Goal: Transaction & Acquisition: Purchase product/service

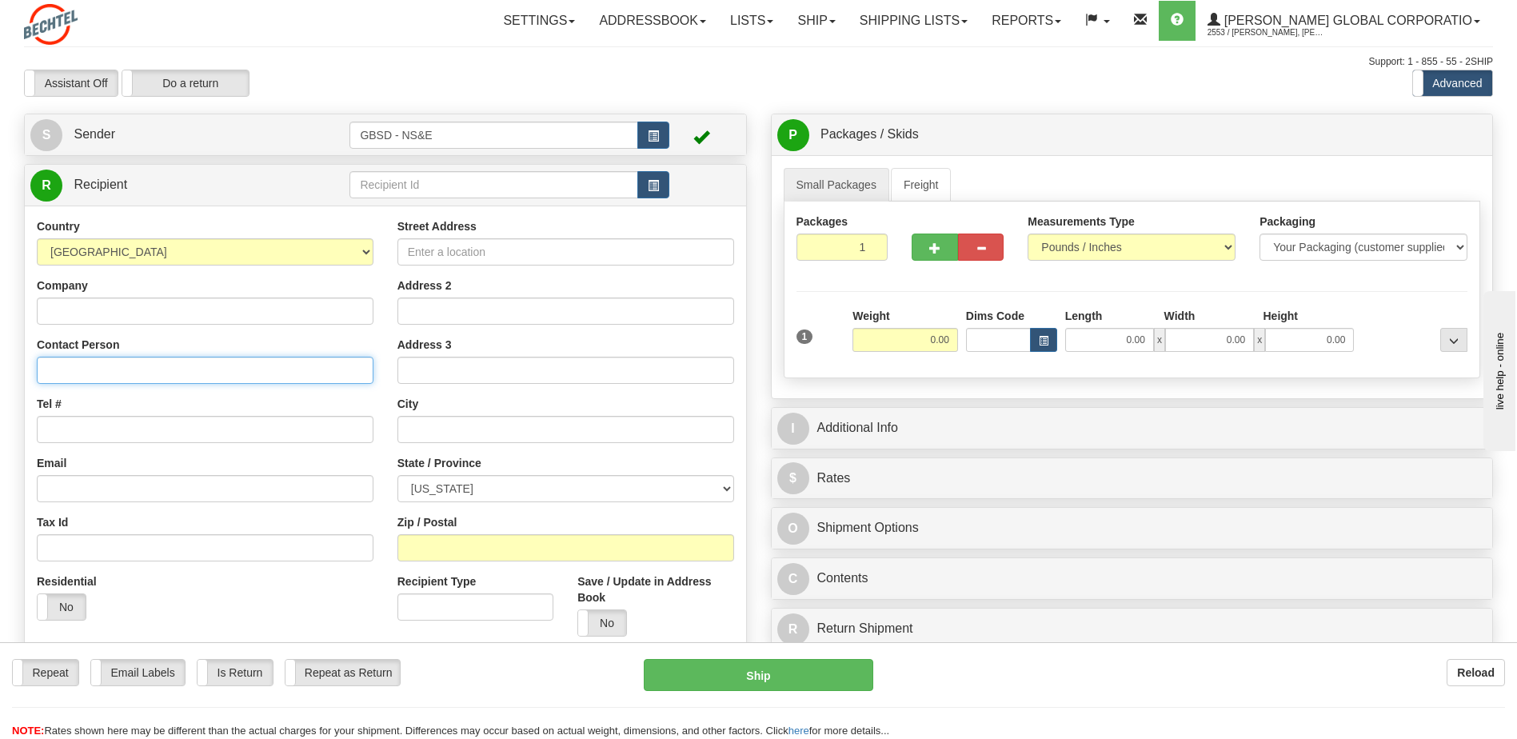
click at [113, 364] on input "Contact Person" at bounding box center [205, 370] width 337 height 27
type input "[PERSON_NAME]"
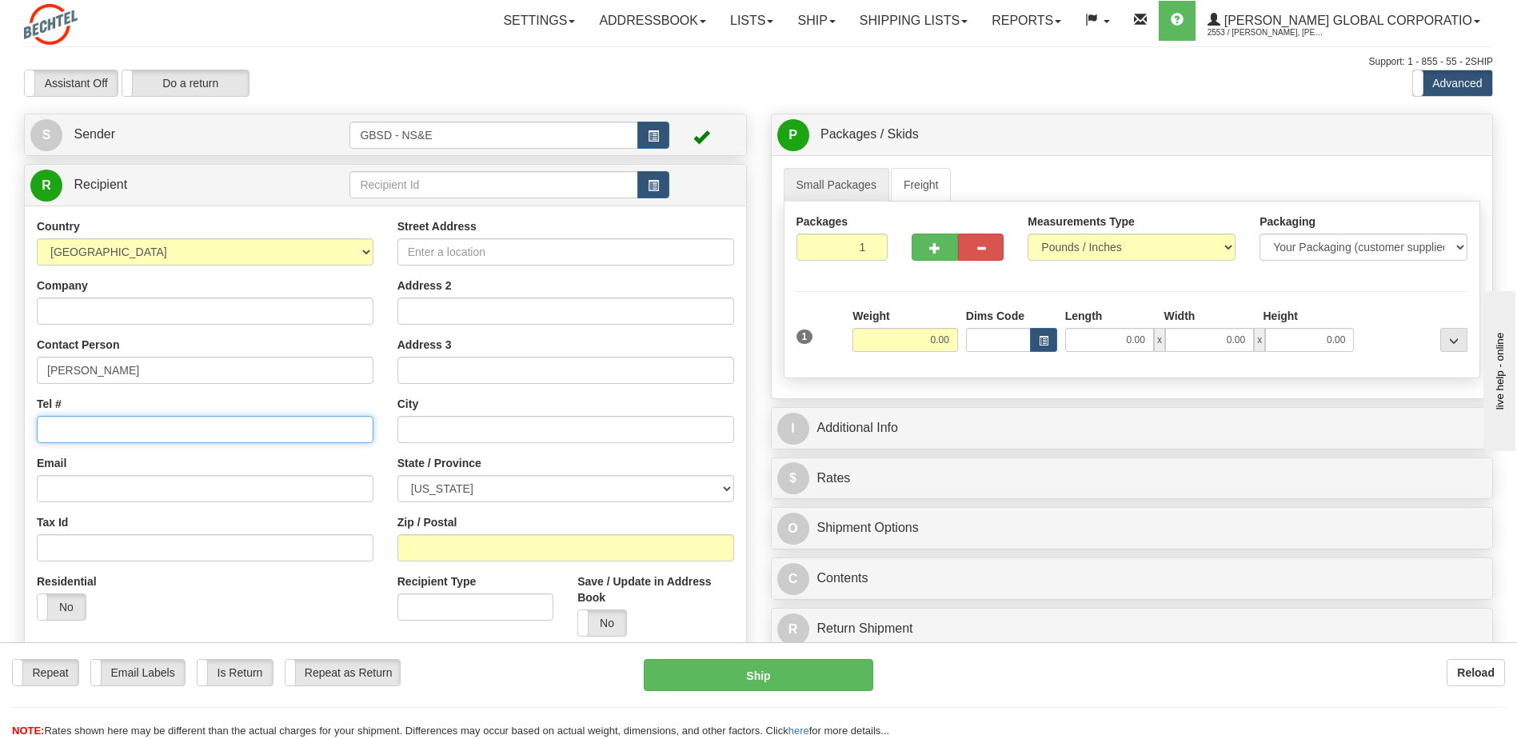
click at [117, 433] on input "Tel #" at bounding box center [205, 429] width 337 height 27
type input "[PHONE_NUMBER]"
click at [473, 251] on input "Street Address" at bounding box center [565, 251] width 337 height 27
type input "[STREET_ADDRESS]"
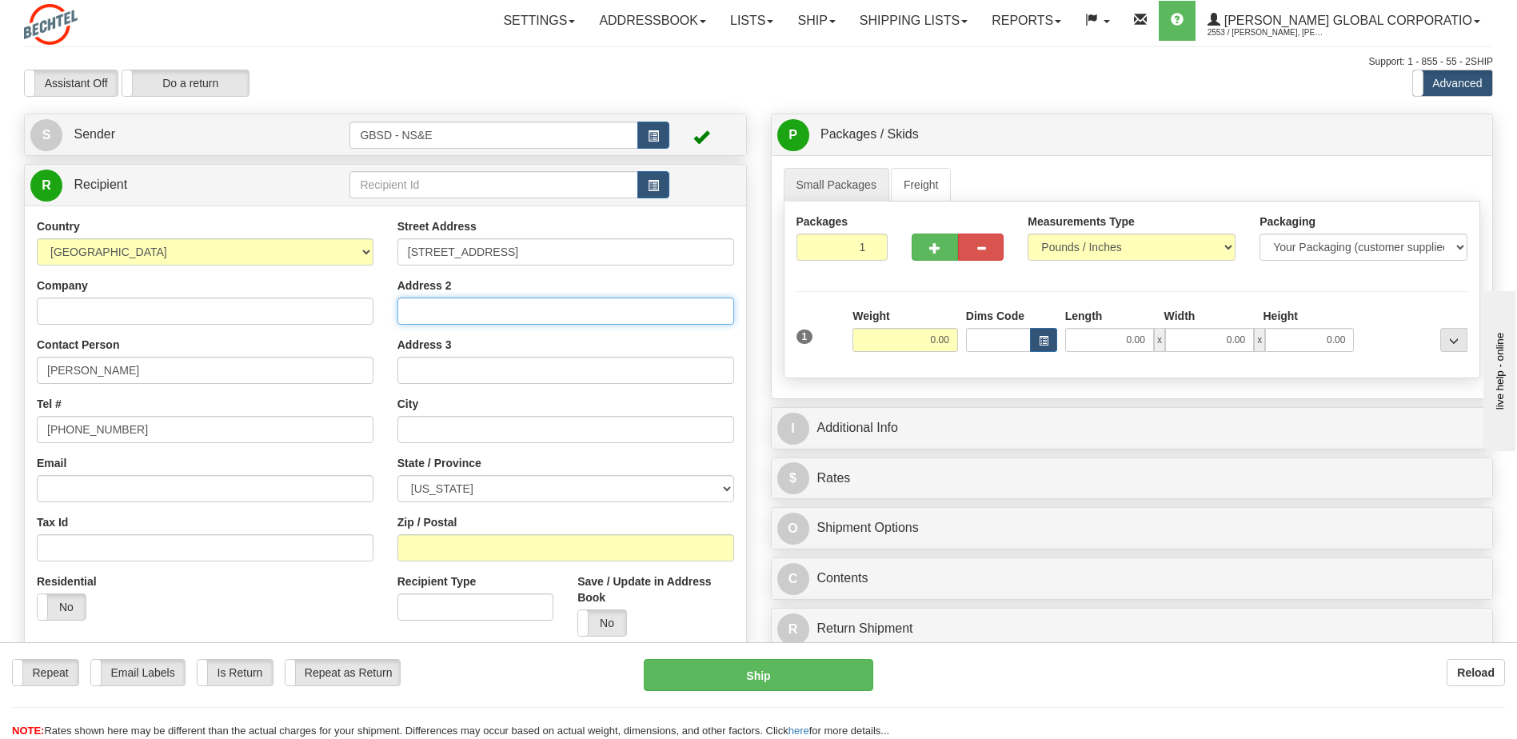
click at [490, 309] on input "Address 2" at bounding box center [565, 310] width 337 height 27
type input "Mailroom Suite 100"
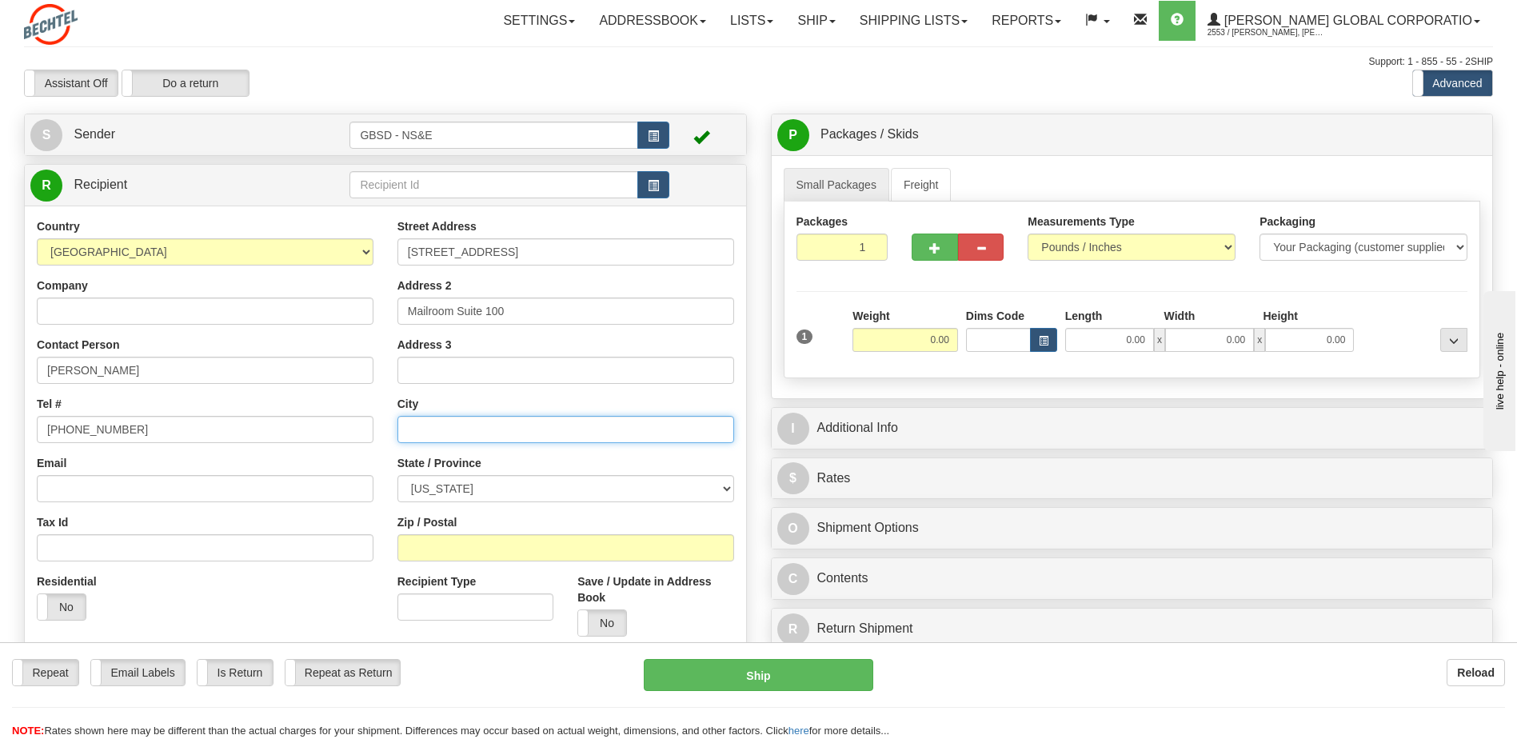
click at [519, 439] on input "text" at bounding box center [565, 429] width 337 height 27
type input "[GEOGRAPHIC_DATA]"
click at [713, 487] on select "[US_STATE] [US_STATE] [US_STATE] [US_STATE] Armed Forces America Armed Forces E…" at bounding box center [565, 488] width 337 height 27
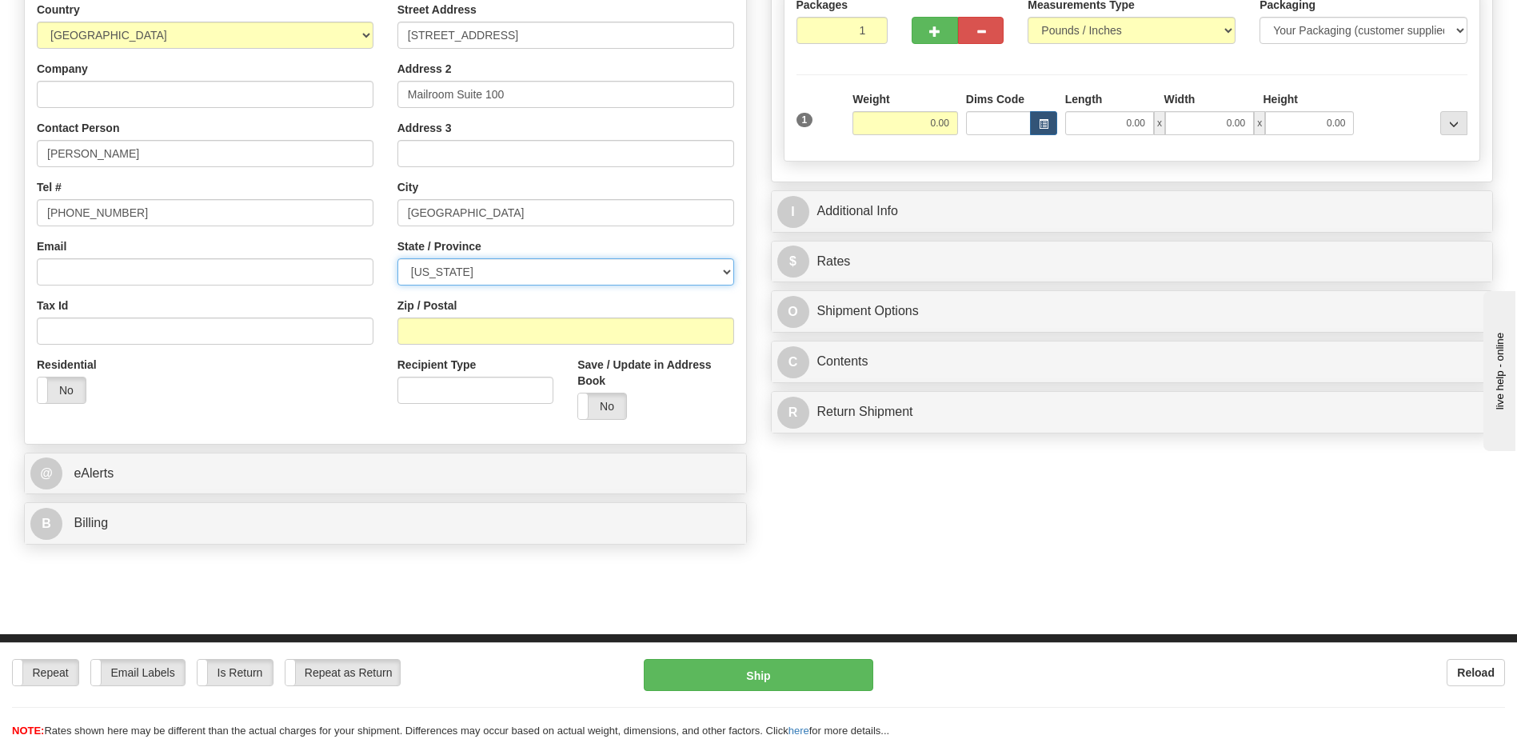
scroll to position [320, 0]
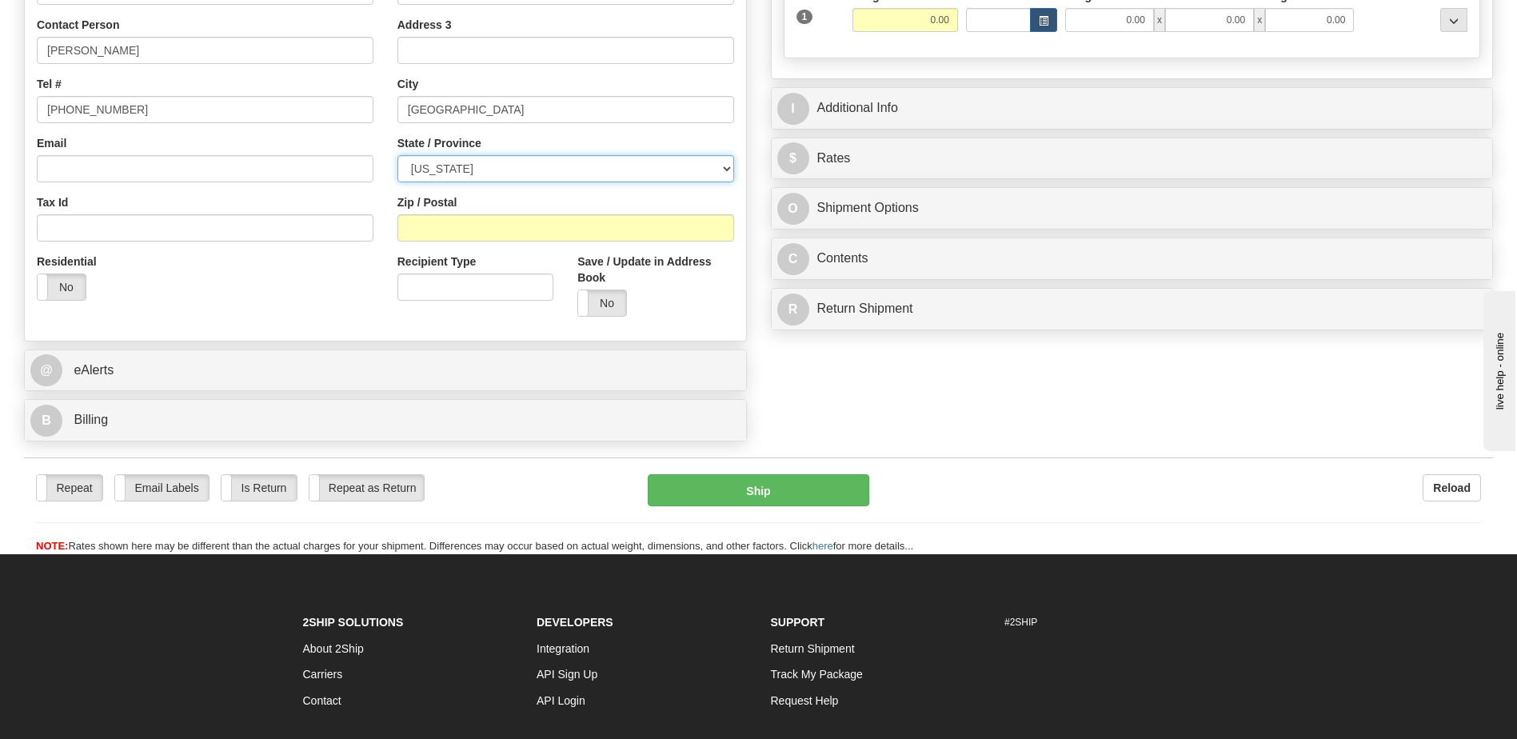
drag, startPoint x: 712, startPoint y: 173, endPoint x: 688, endPoint y: 171, distance: 24.0
click at [712, 173] on select "[US_STATE] [US_STATE] [US_STATE] [US_STATE] Armed Forces America Armed Forces E…" at bounding box center [565, 168] width 337 height 27
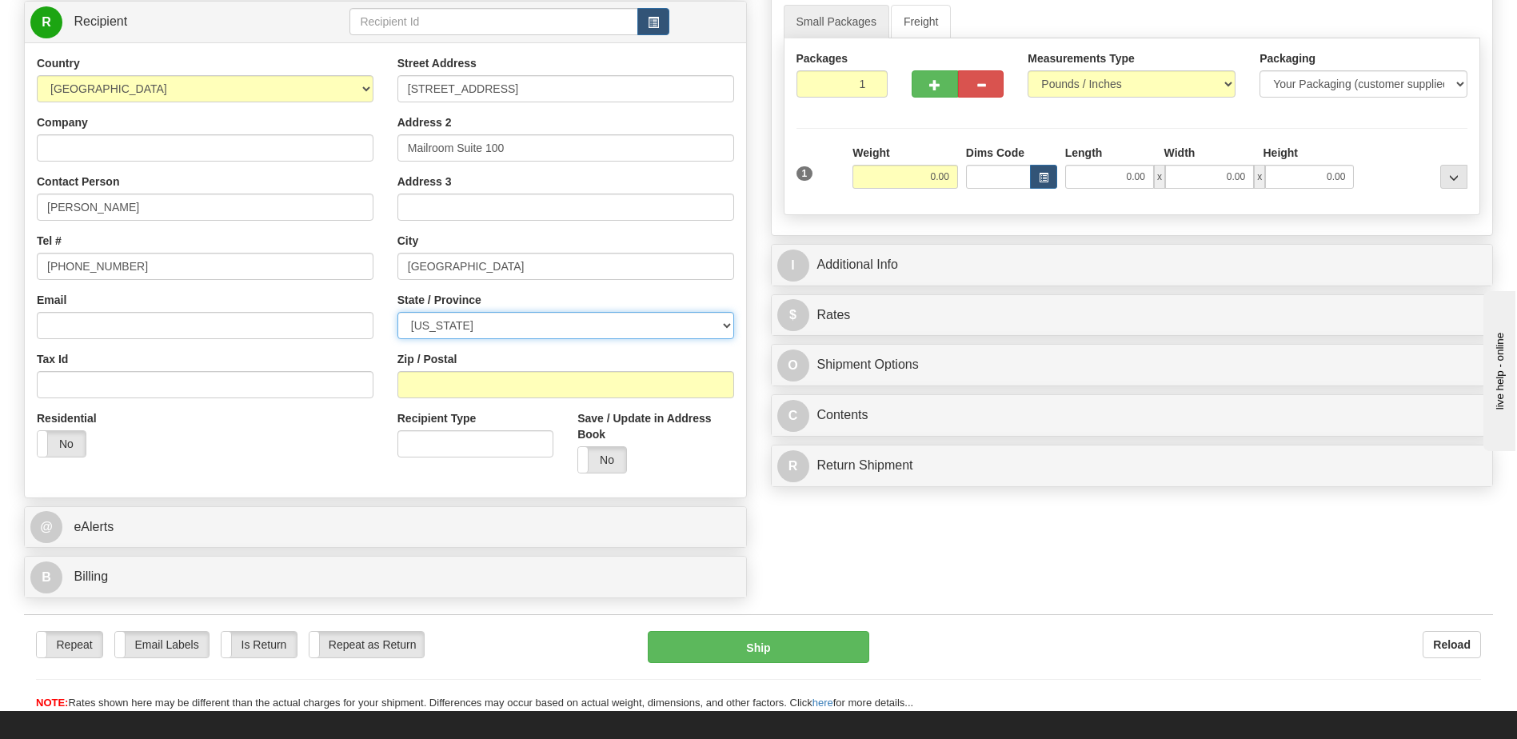
scroll to position [160, 0]
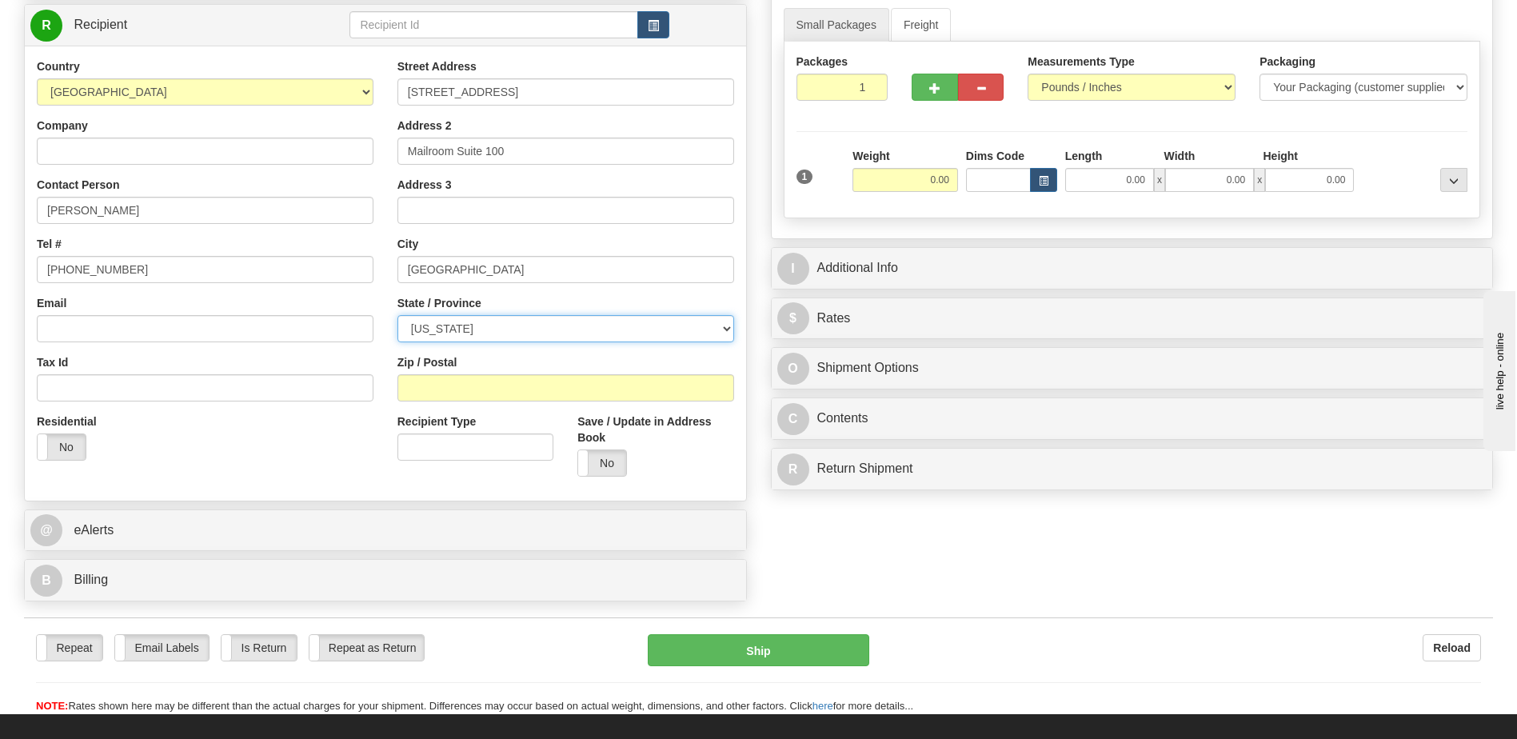
click at [712, 331] on select "[US_STATE] [US_STATE] [US_STATE] [US_STATE] Armed Forces America Armed Forces E…" at bounding box center [565, 328] width 337 height 27
select select "[GEOGRAPHIC_DATA]"
click at [397, 315] on select "[US_STATE] [US_STATE] [US_STATE] [US_STATE] Armed Forces America Armed Forces E…" at bounding box center [565, 328] width 337 height 27
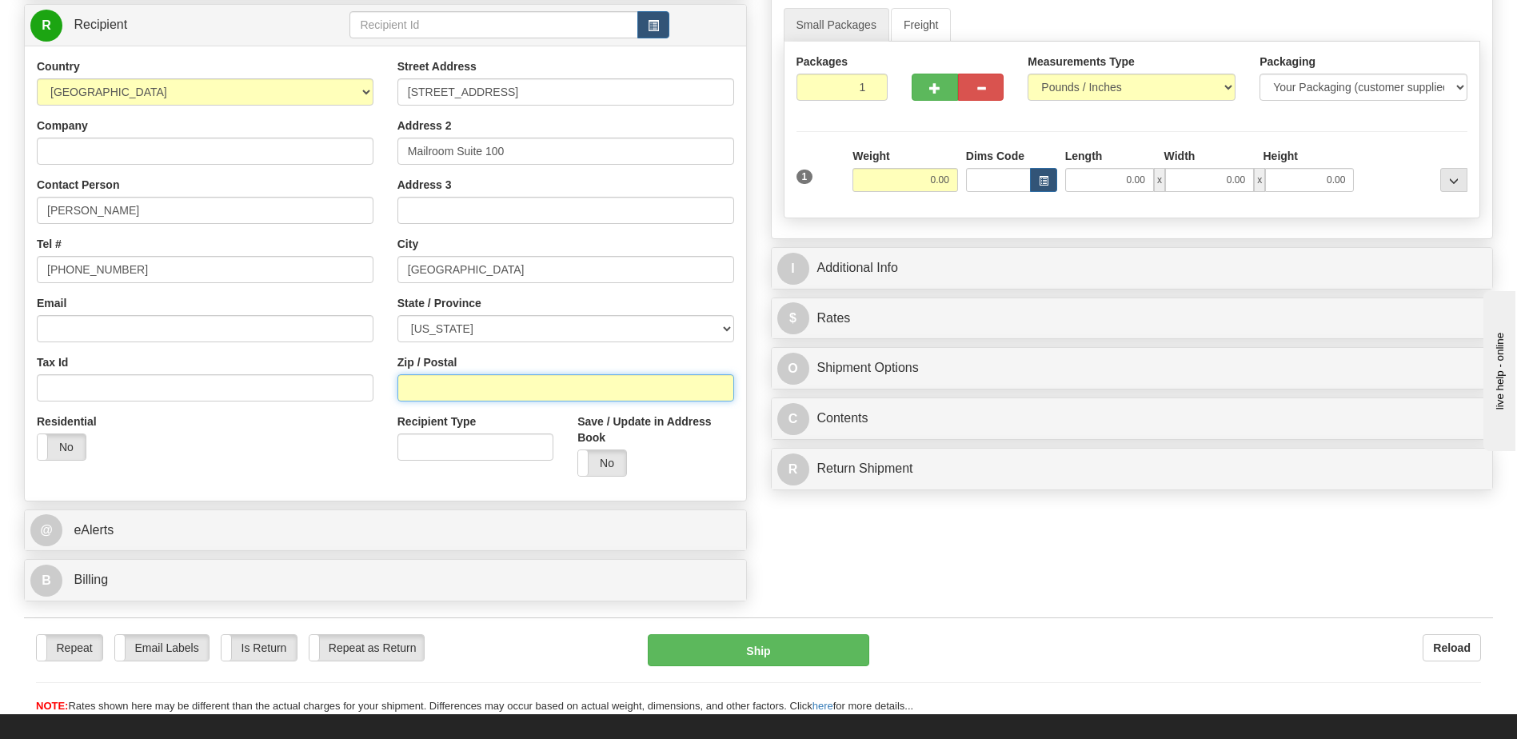
click at [499, 385] on input "Zip / Postal" at bounding box center [565, 387] width 337 height 27
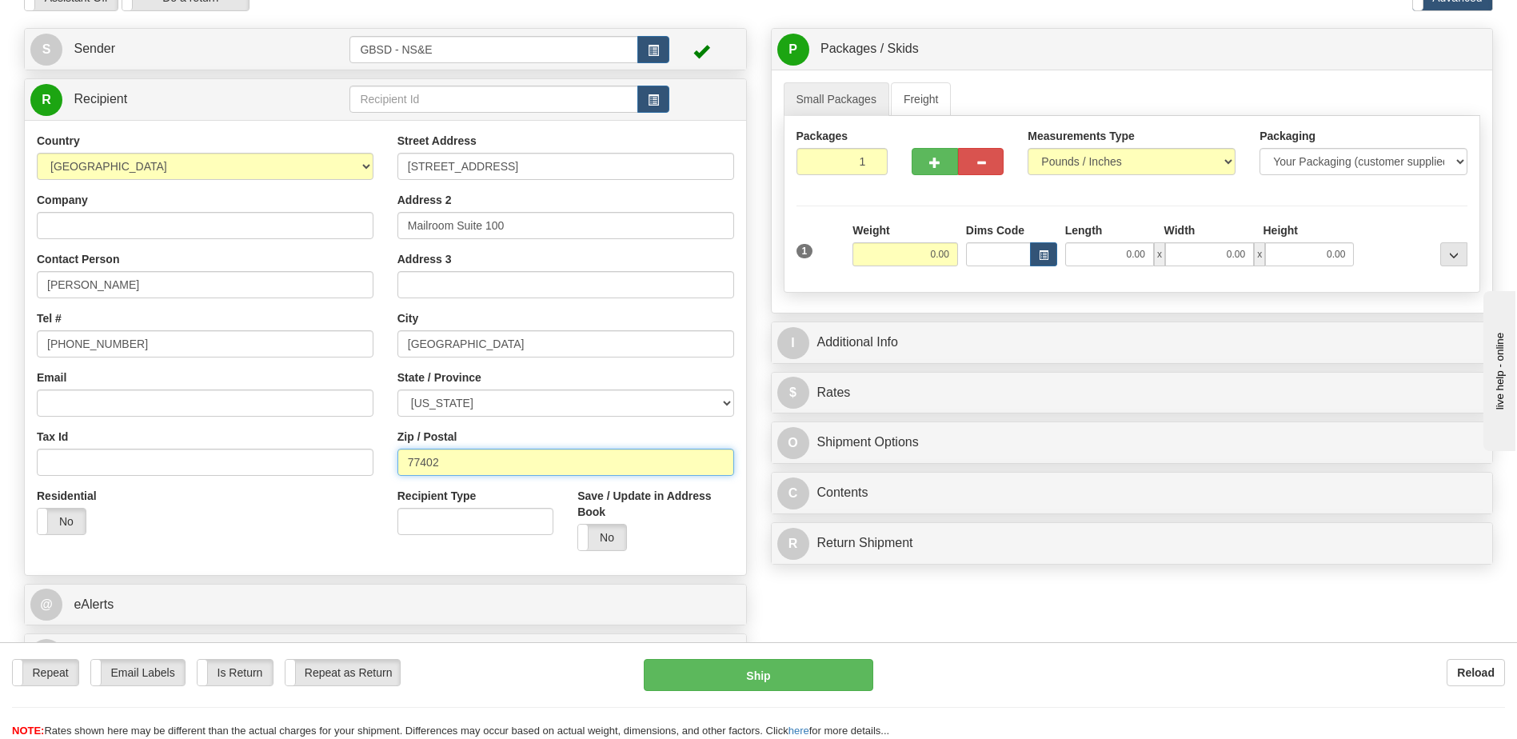
scroll to position [0, 0]
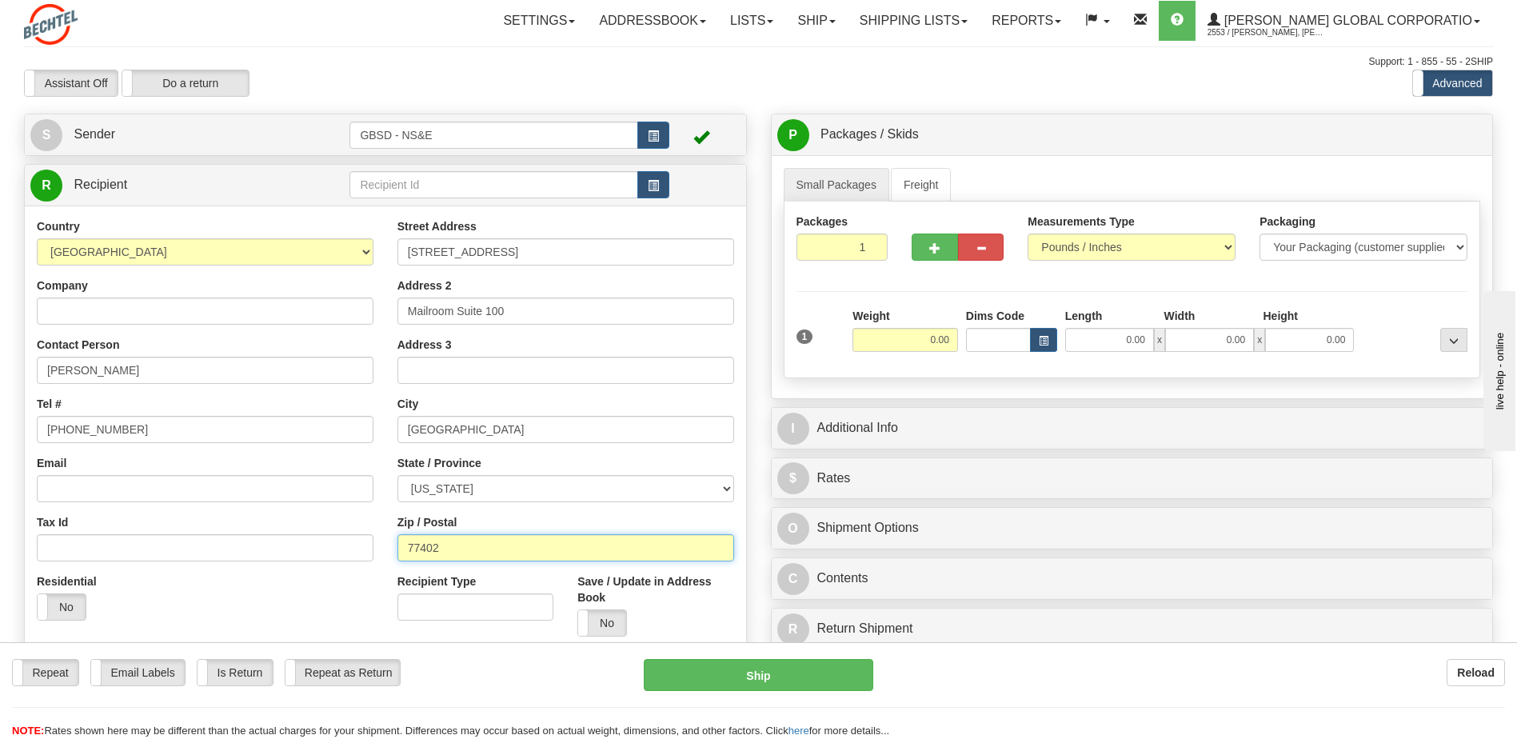
type input "77402"
click at [940, 342] on input "0.00" at bounding box center [905, 340] width 106 height 24
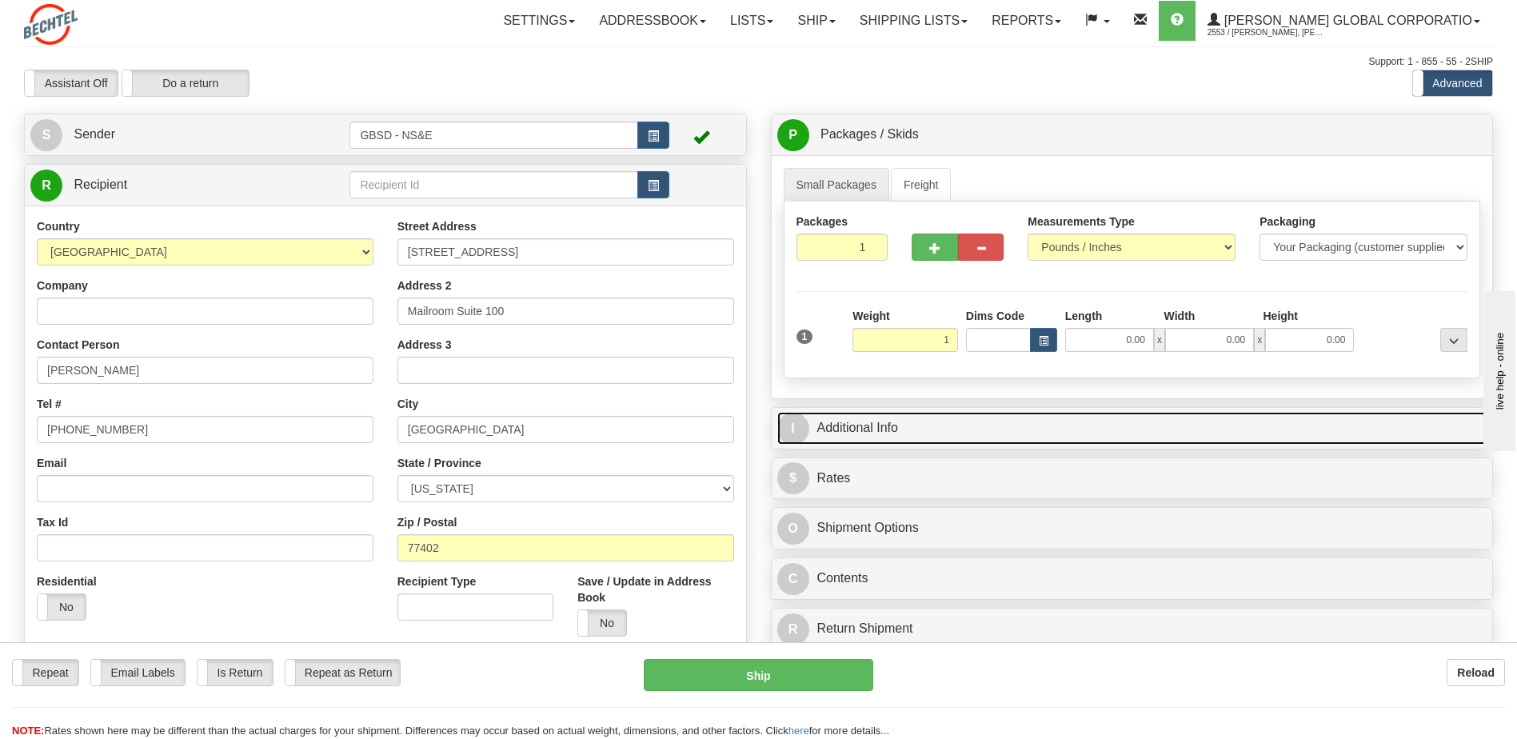
type input "1.00"
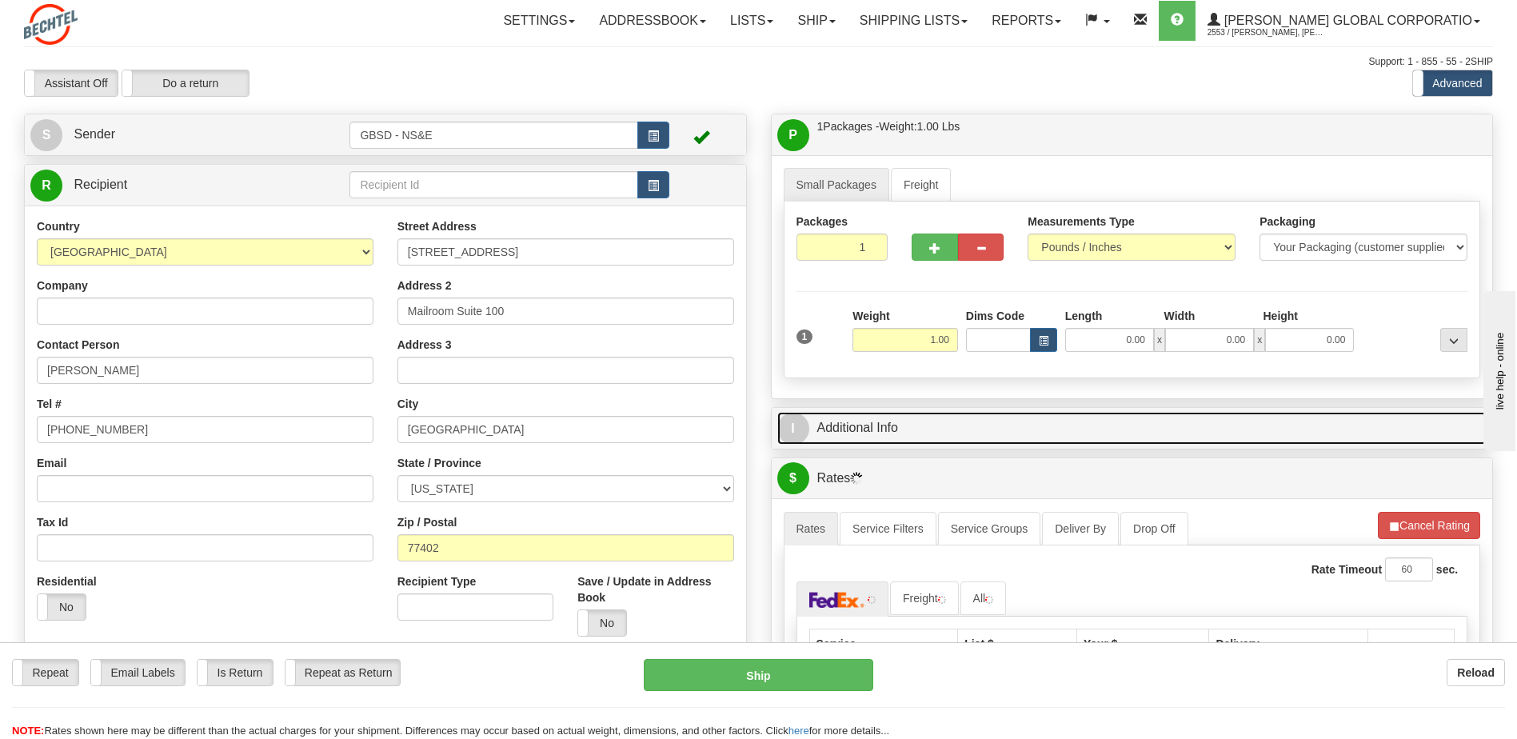
click at [922, 422] on link "I Additional Info" at bounding box center [1132, 428] width 710 height 33
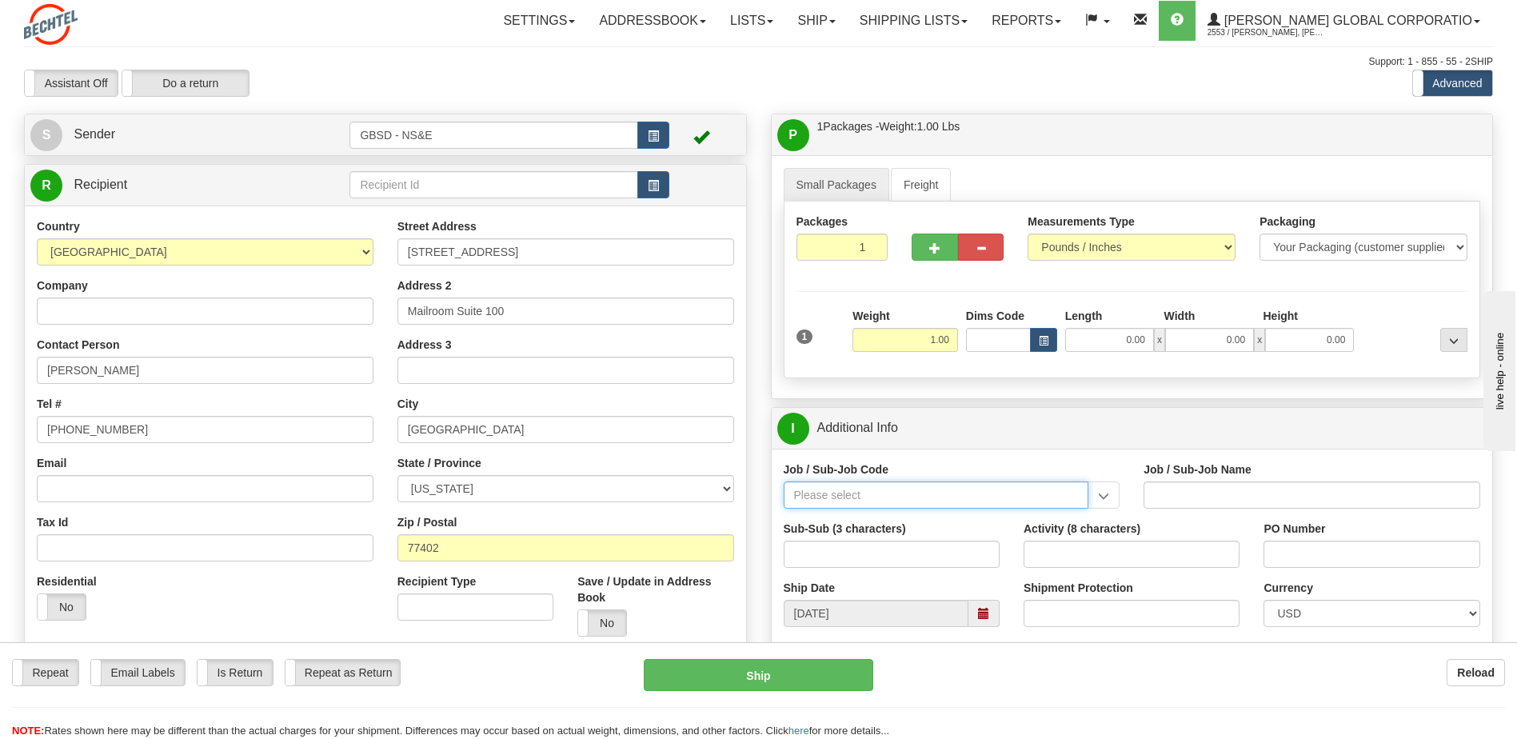
click at [905, 491] on input "Job / Sub-Job Code" at bounding box center [936, 494] width 305 height 27
type input "26305"
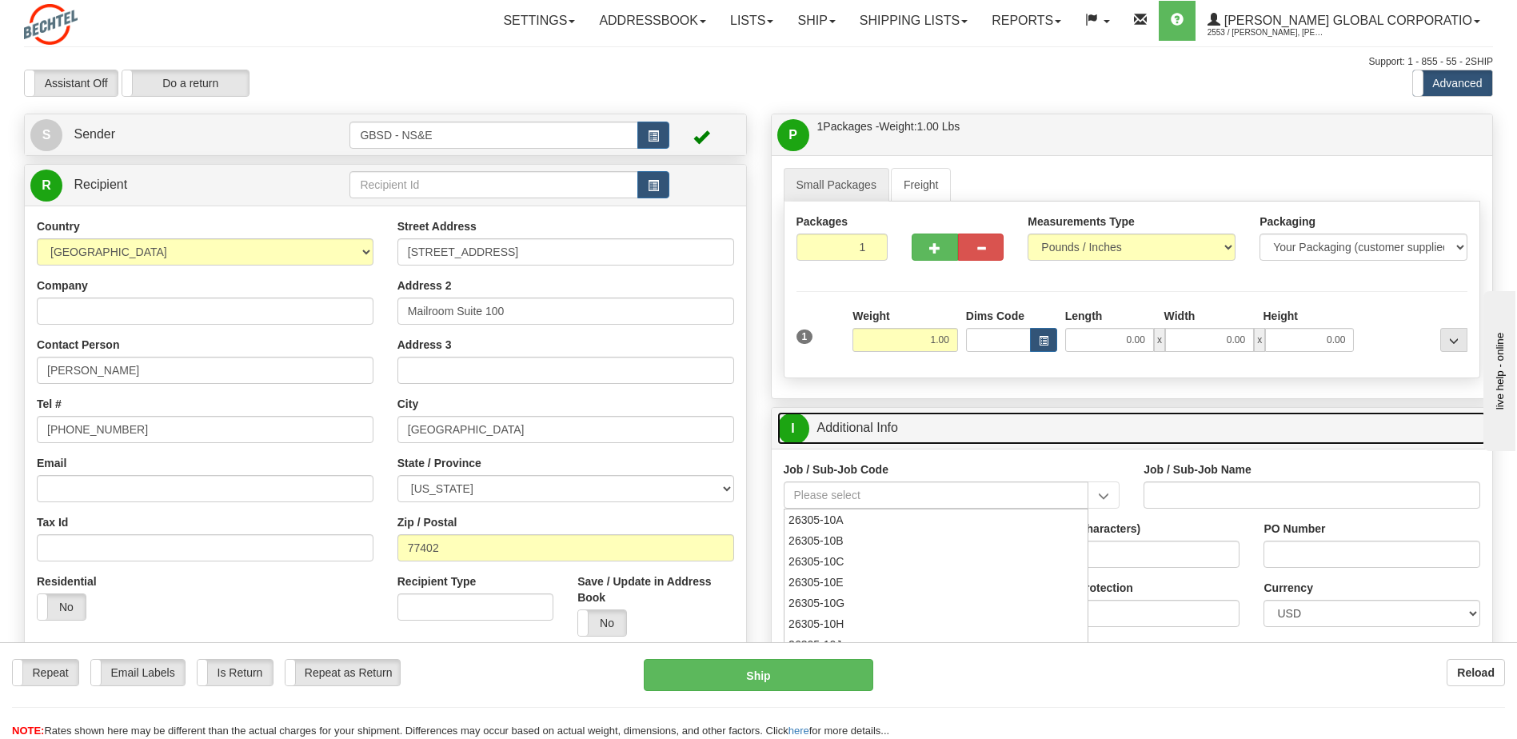
click at [966, 441] on link "I Additional Info" at bounding box center [1132, 428] width 710 height 33
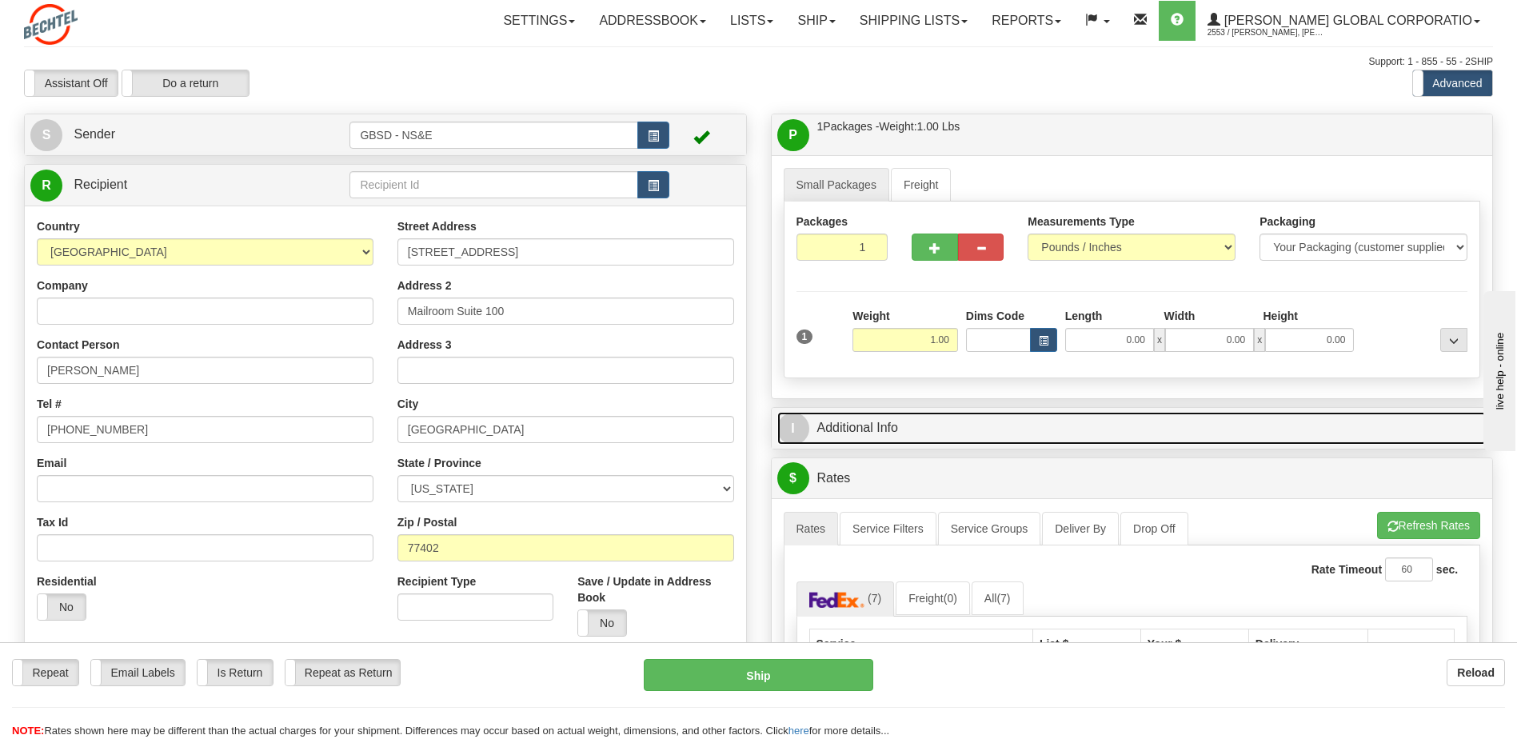
click at [988, 436] on link "I Additional Info" at bounding box center [1132, 428] width 710 height 33
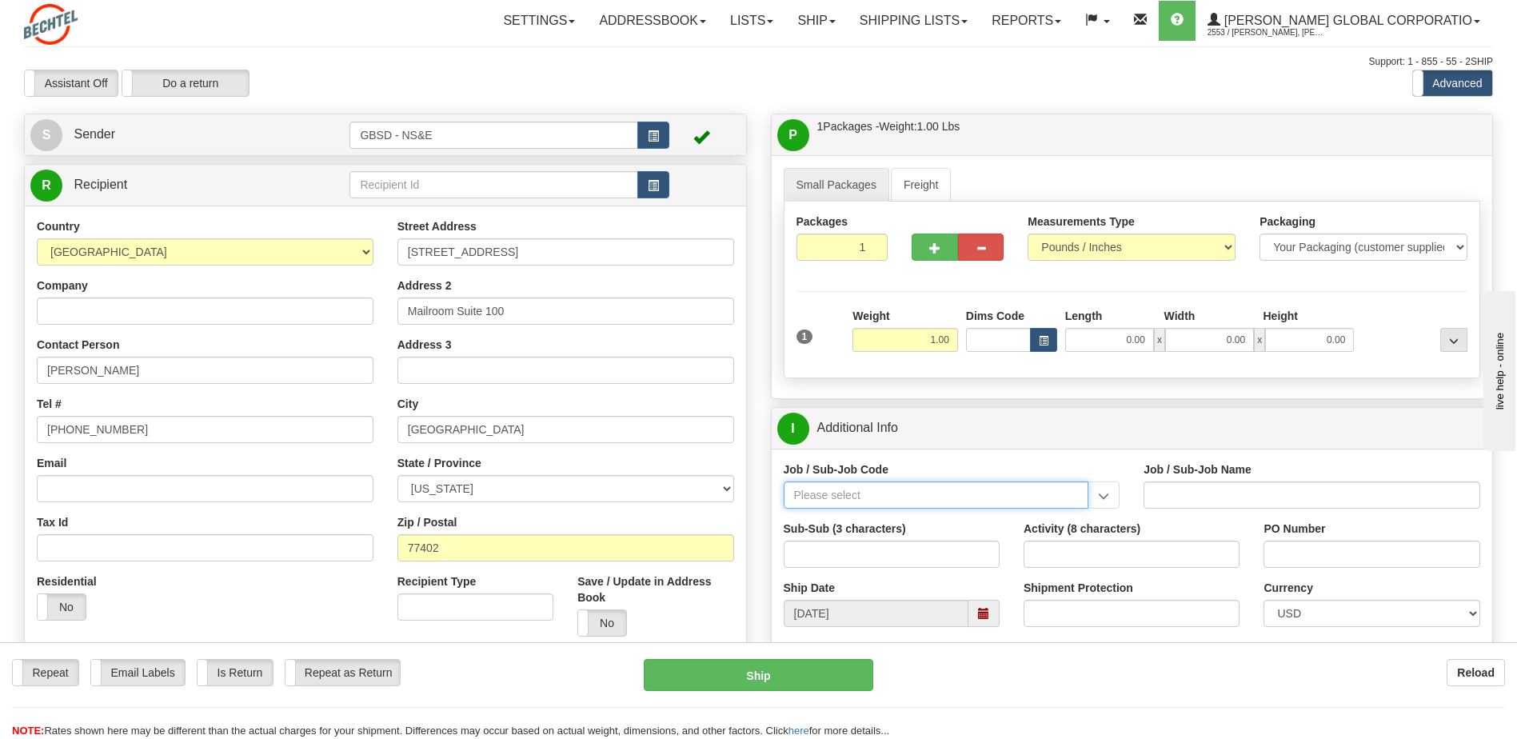
click at [883, 498] on input "Job / Sub-Job Code" at bounding box center [936, 494] width 305 height 27
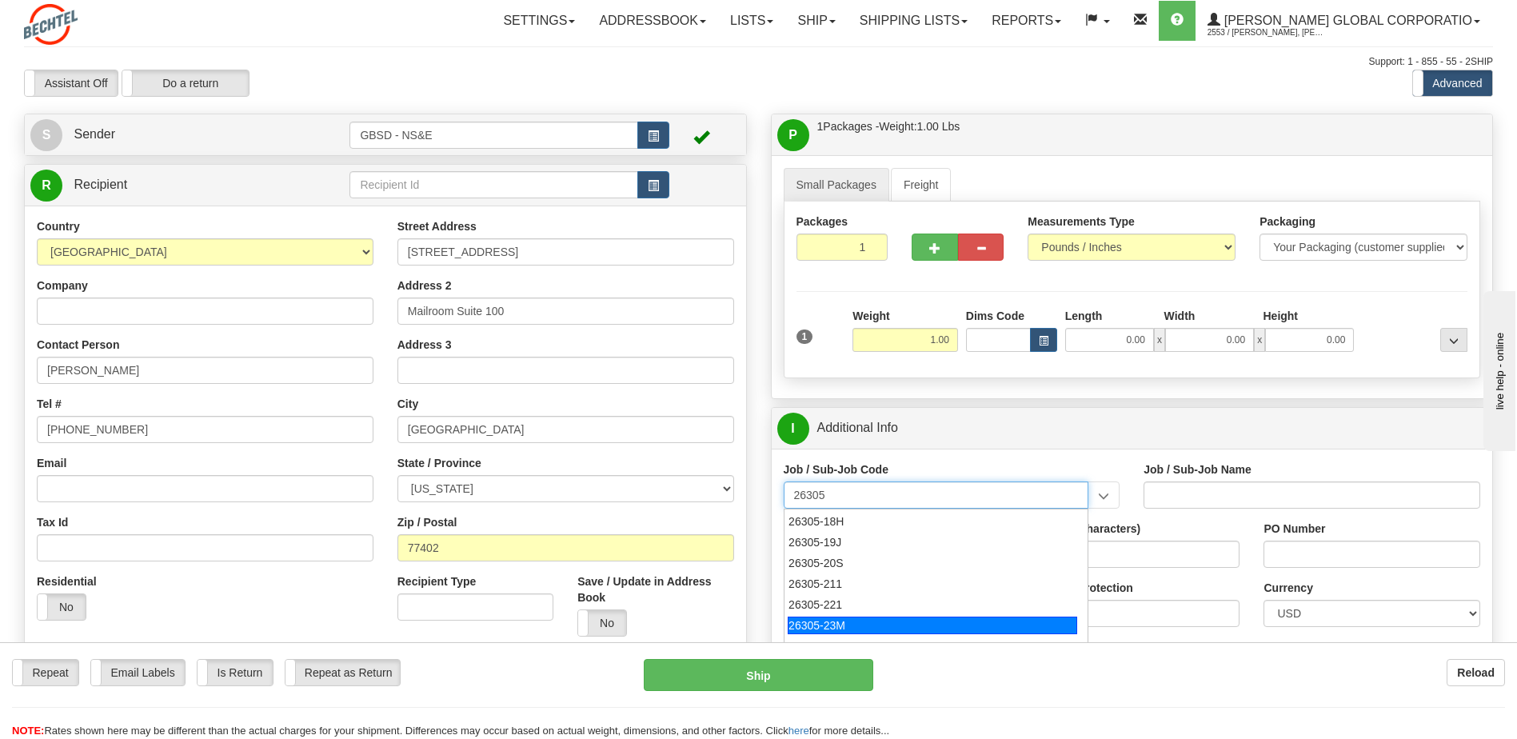
click at [843, 624] on div "26305-23M" at bounding box center [932, 625] width 289 height 18
type input "26305-23M"
type input "SENTINEL - CLIN 0023 - R&B UCA ([PERSON_NAME] AND MIN"
type input "26305-23M"
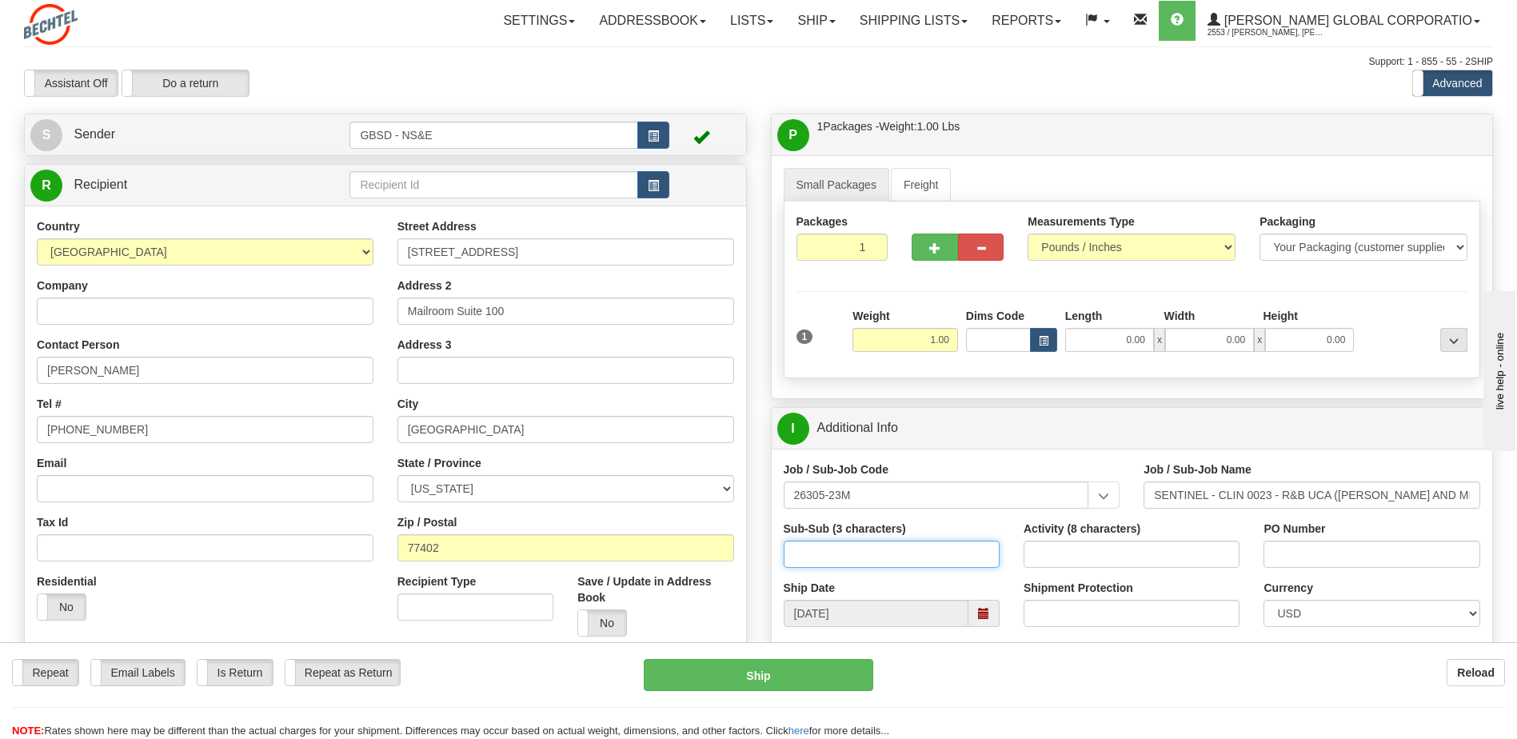
click at [919, 550] on input "Sub-Sub (3 characters)" at bounding box center [892, 553] width 216 height 27
type input "41C"
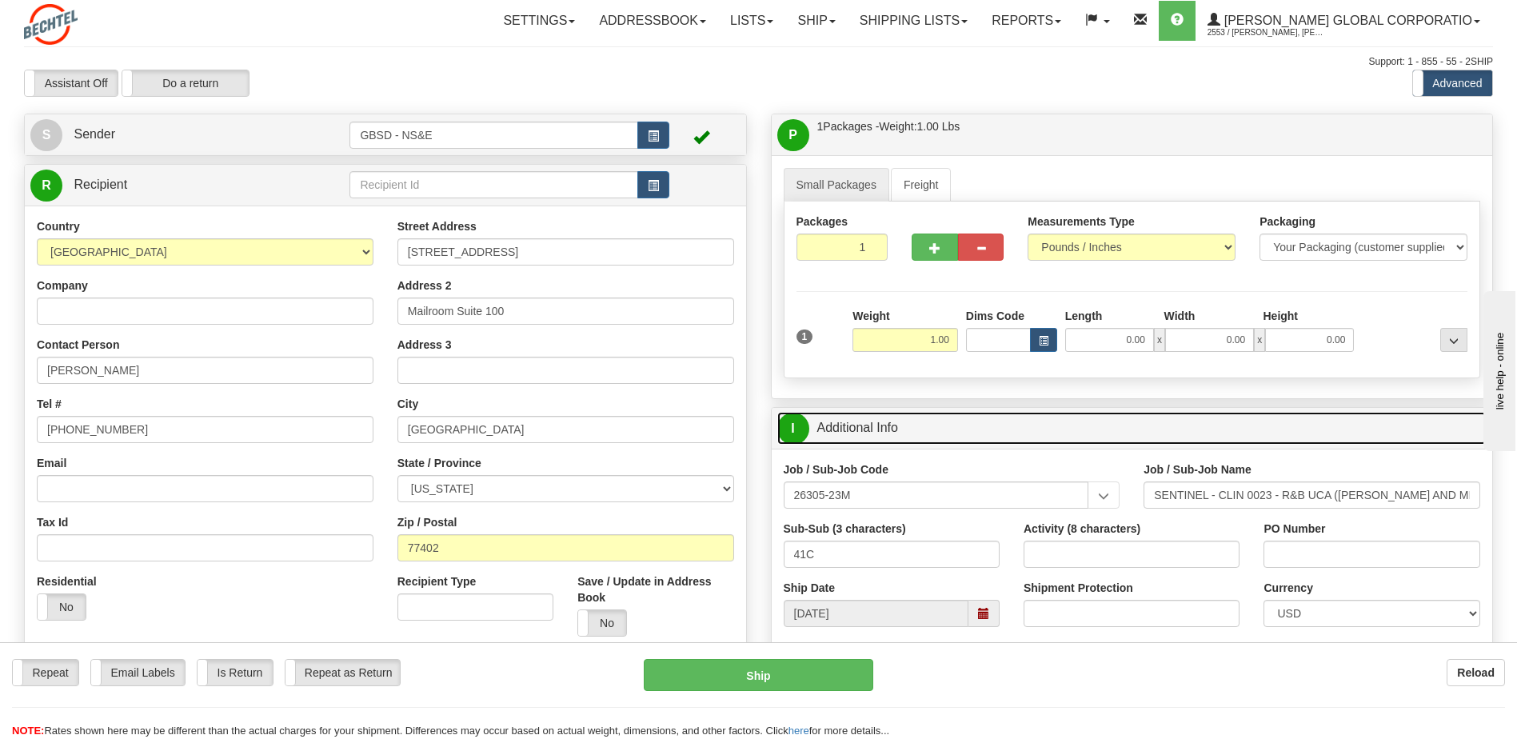
click at [925, 437] on link "I Additional Info" at bounding box center [1132, 428] width 710 height 33
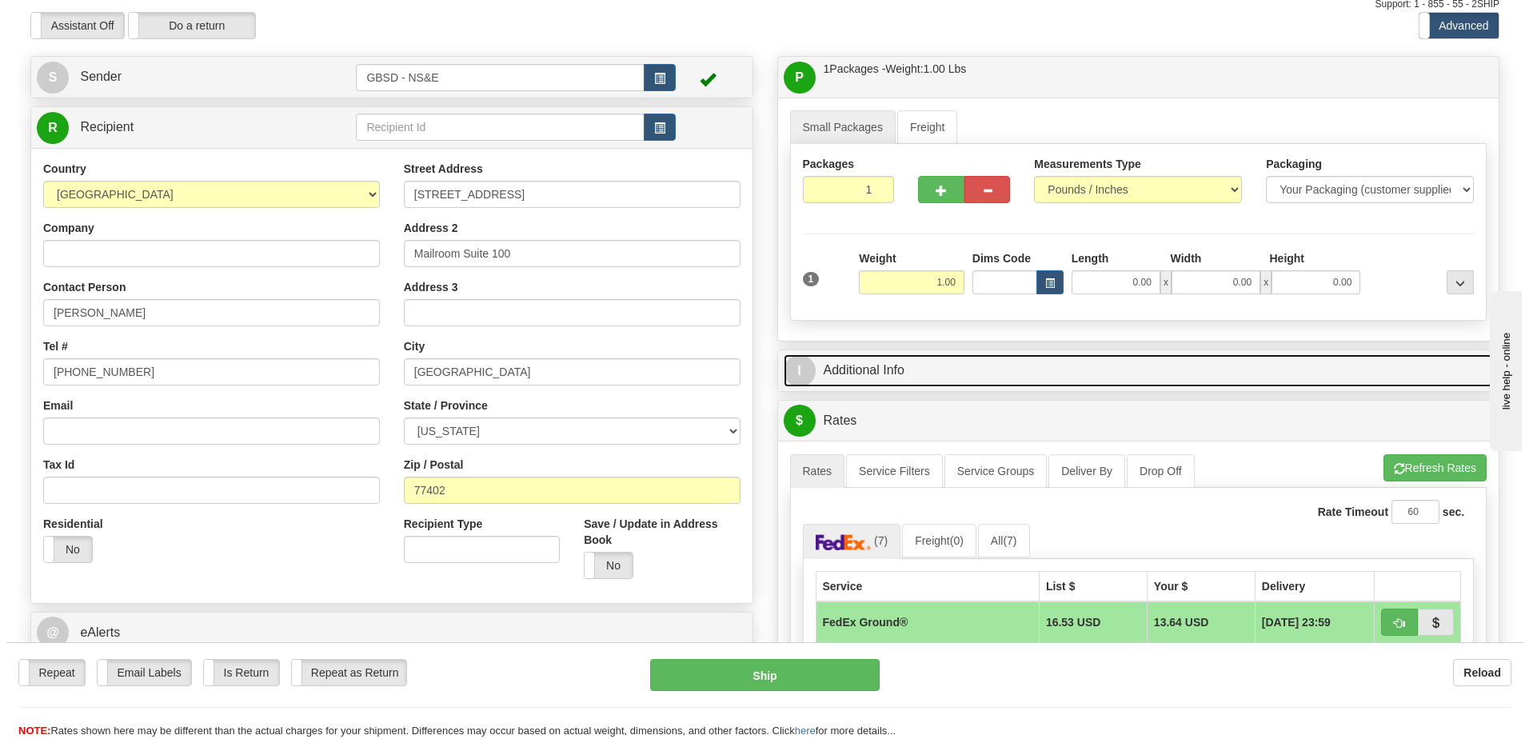
scroll to position [320, 0]
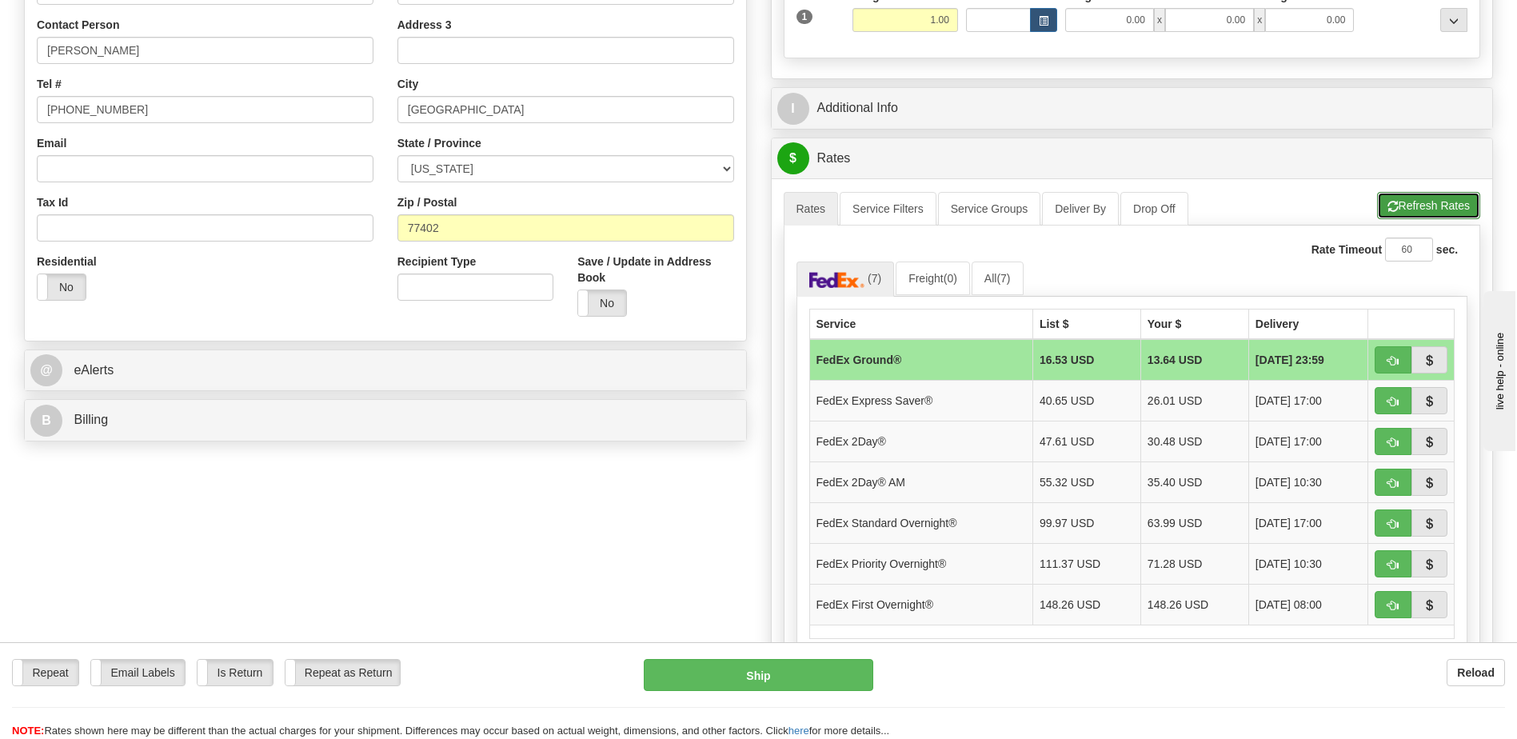
click at [1436, 201] on button "Refresh Rates" at bounding box center [1428, 205] width 103 height 27
click at [1387, 366] on button "button" at bounding box center [1392, 359] width 37 height 27
type input "92"
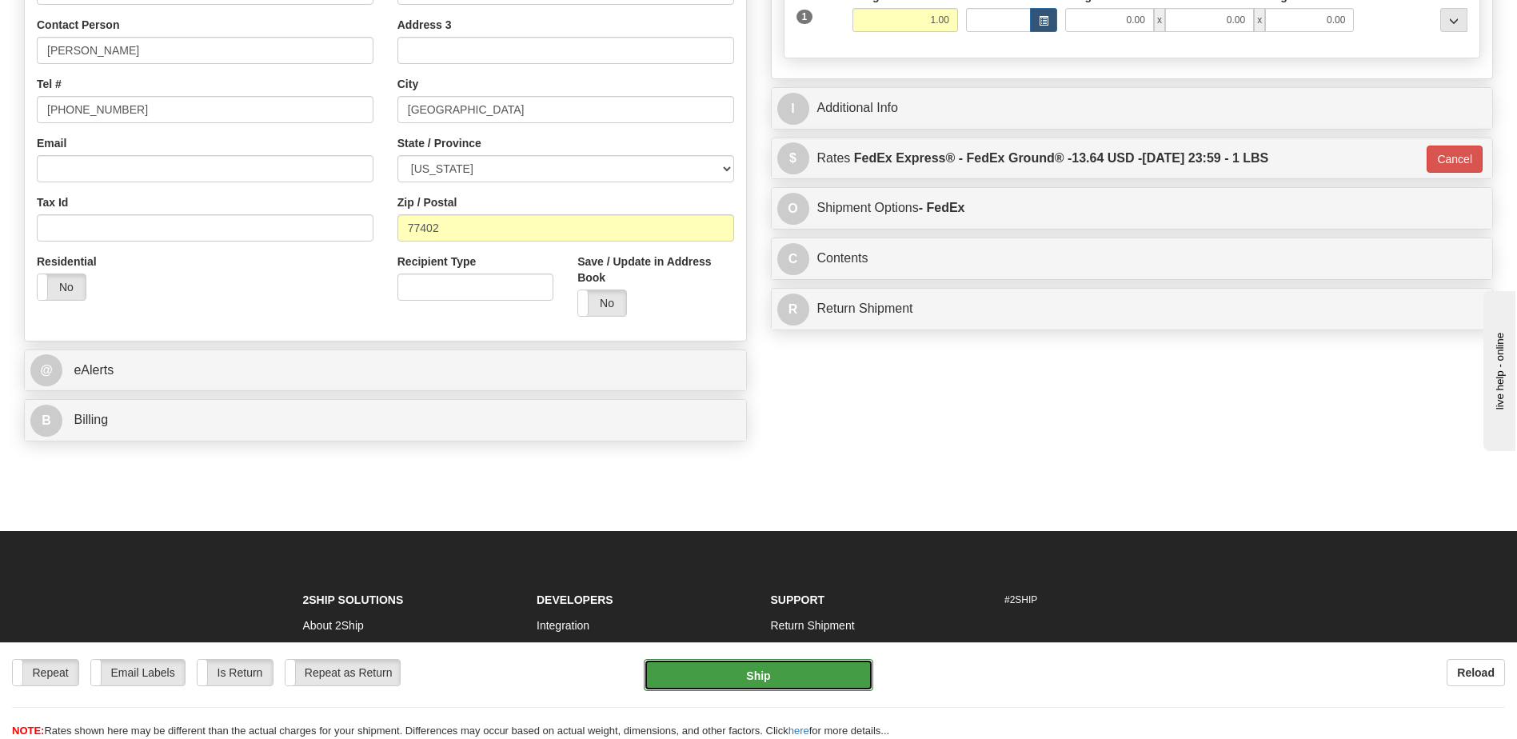
click at [767, 672] on button "Ship" at bounding box center [758, 675] width 229 height 32
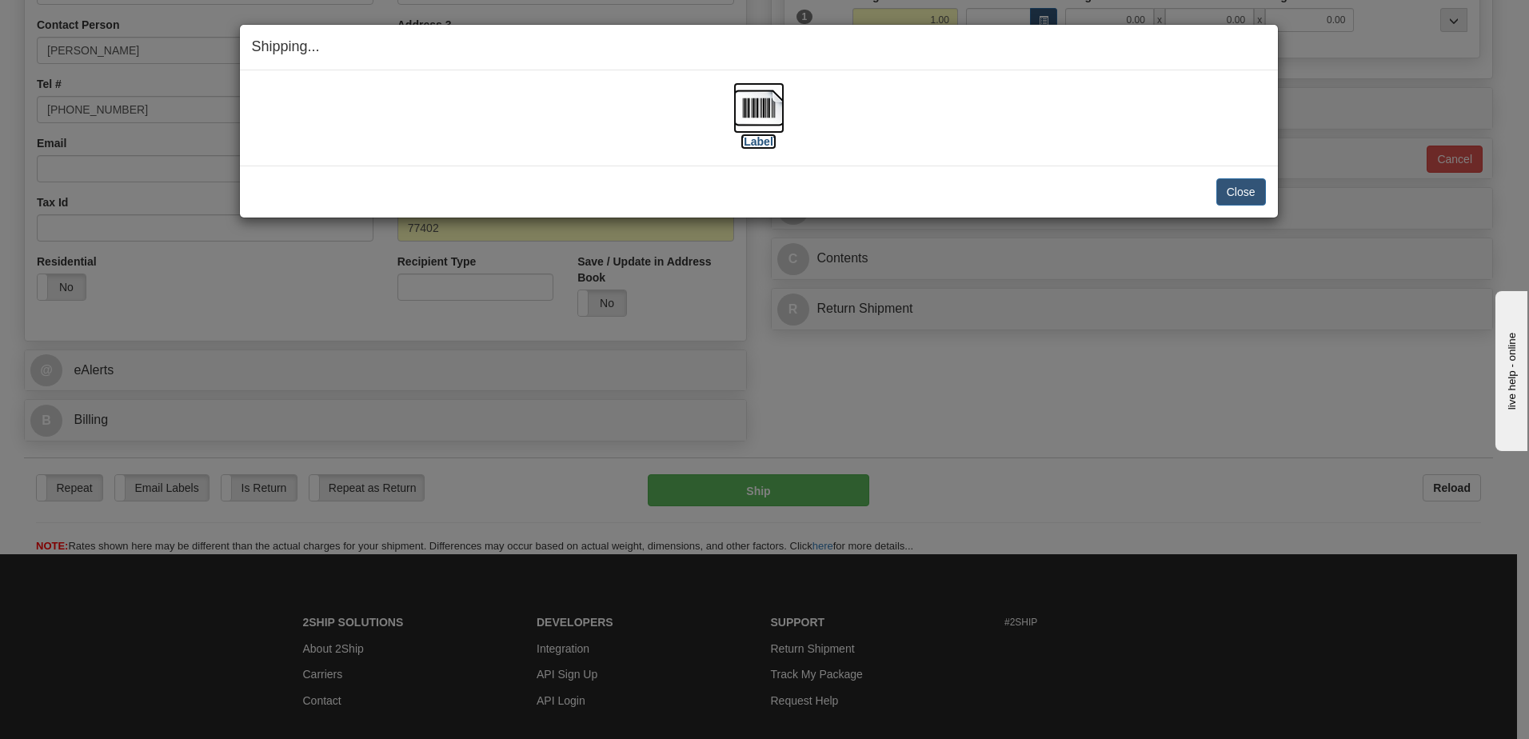
click at [763, 114] on img at bounding box center [758, 107] width 51 height 51
click at [748, 102] on img at bounding box center [758, 107] width 51 height 51
click at [1237, 191] on button "Close" at bounding box center [1241, 191] width 50 height 27
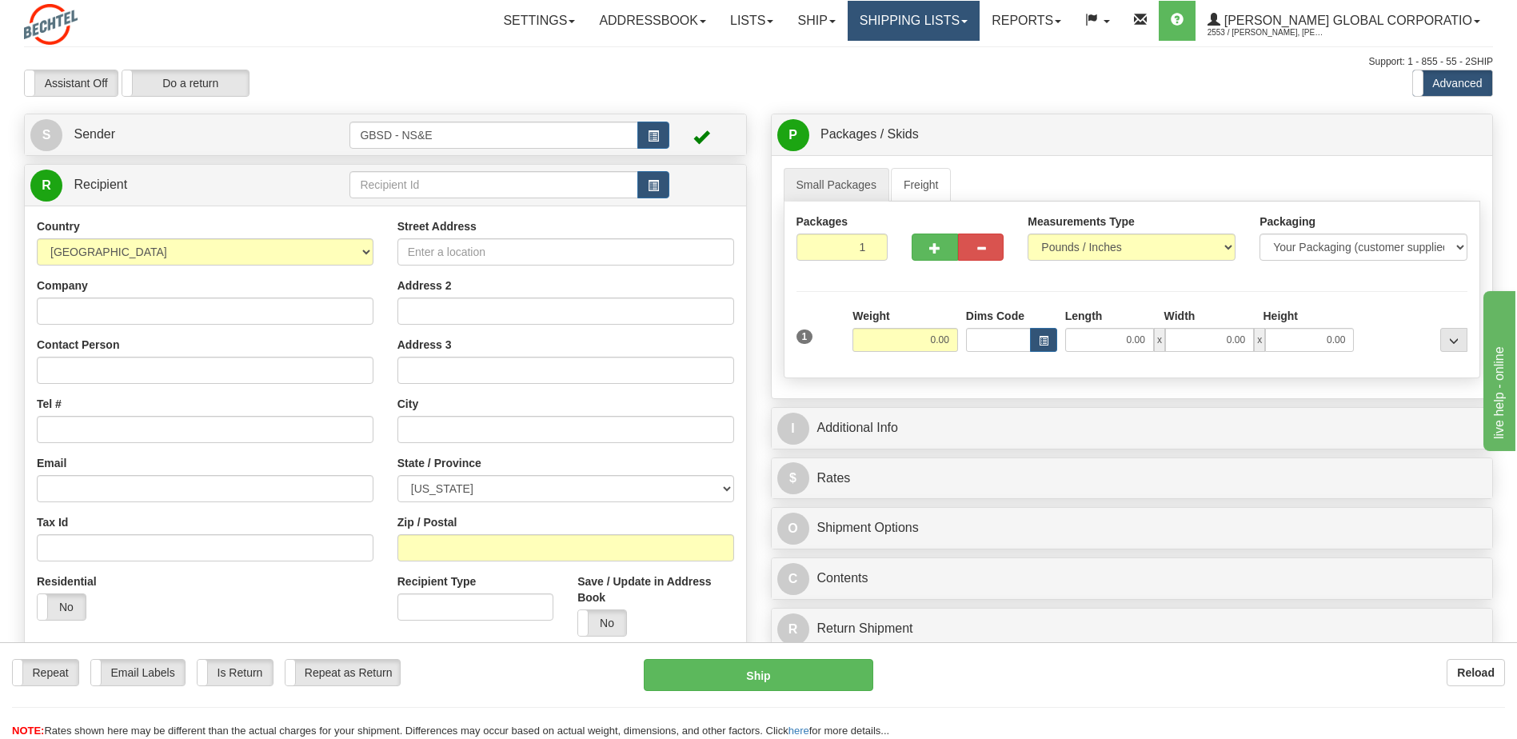
click at [979, 22] on link "Shipping lists" at bounding box center [913, 21] width 132 height 40
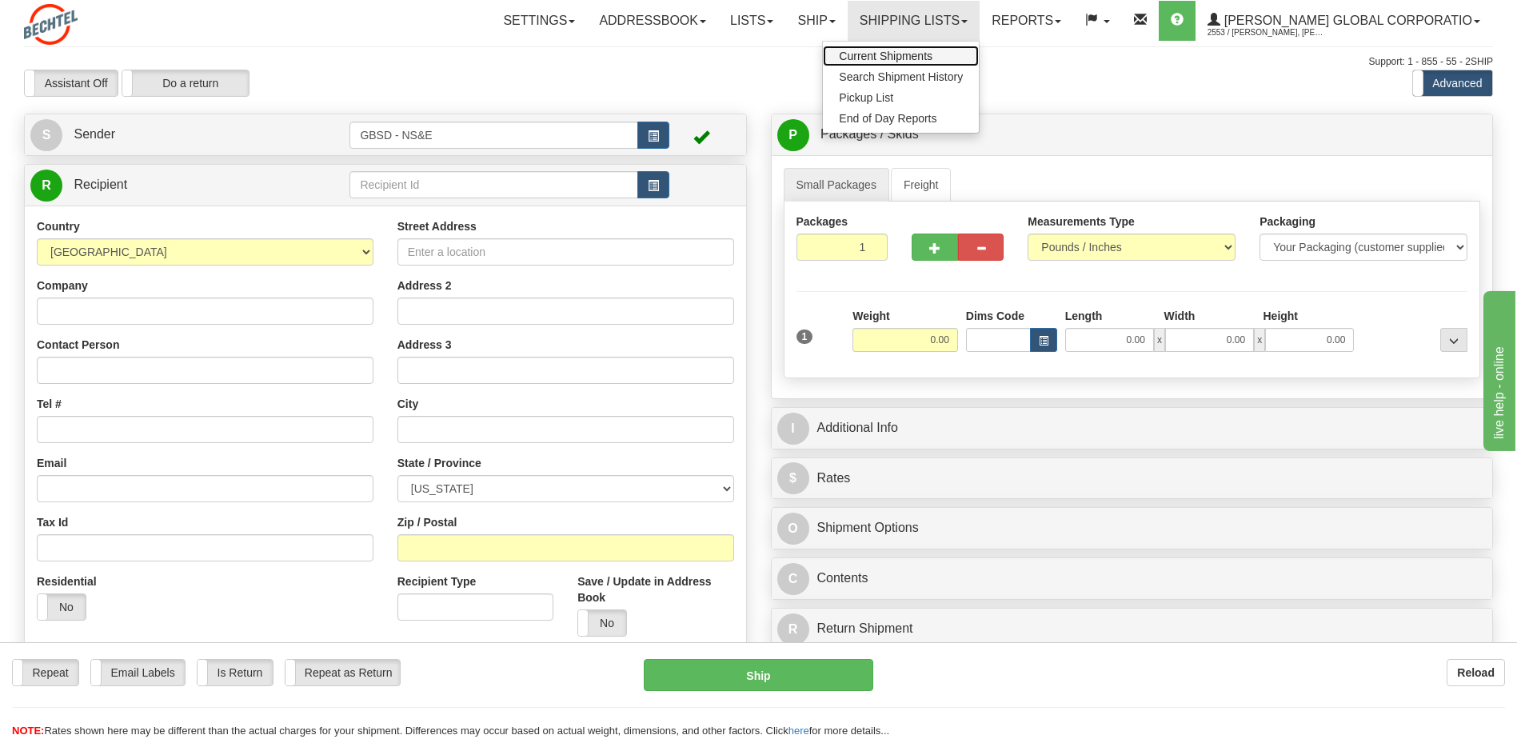
click at [912, 58] on span "Current Shipments" at bounding box center [886, 56] width 94 height 13
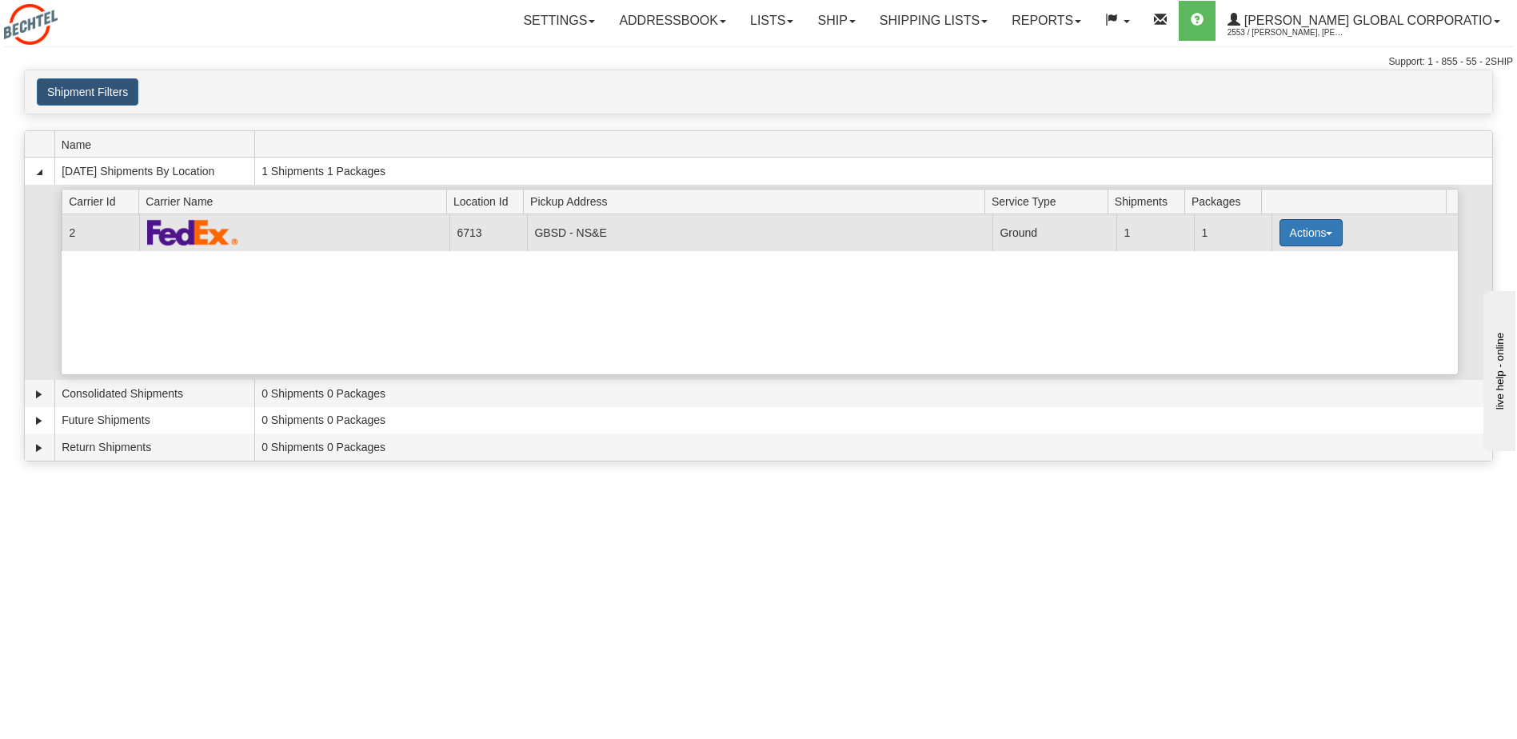
click at [1312, 233] on button "Actions" at bounding box center [1311, 232] width 64 height 27
click at [1266, 304] on span "Pickup" at bounding box center [1251, 303] width 42 height 11
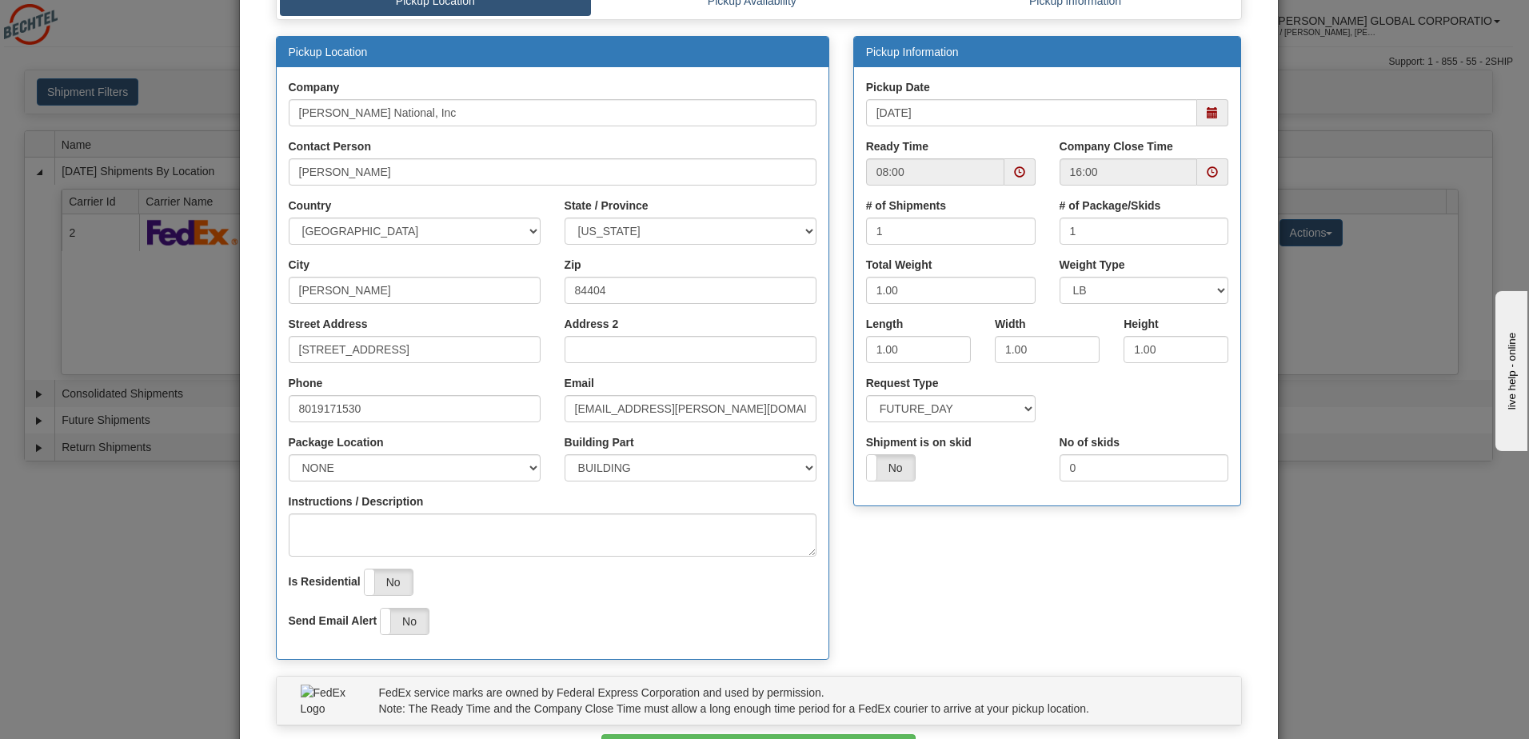
scroll to position [241, 0]
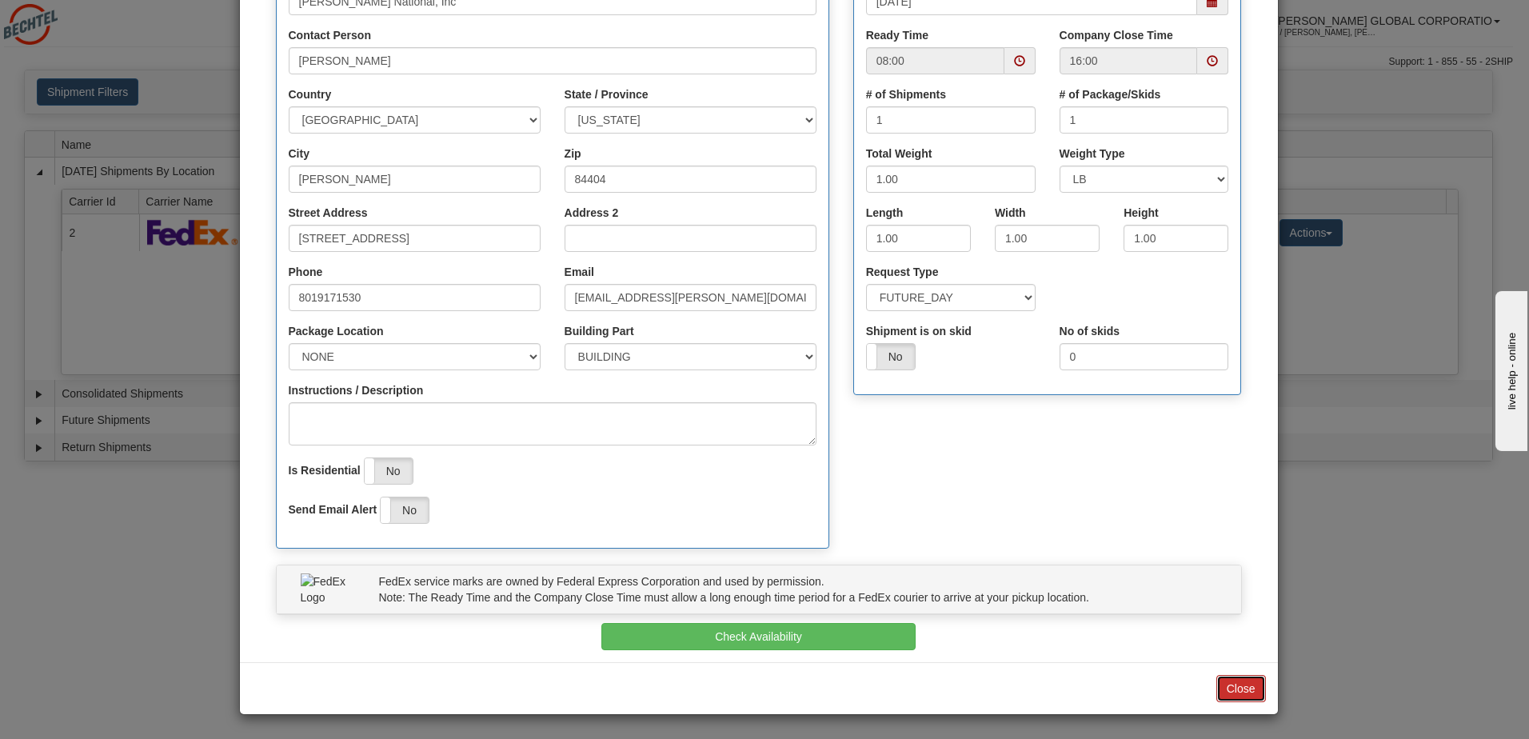
click at [1249, 694] on button "Close" at bounding box center [1241, 688] width 50 height 27
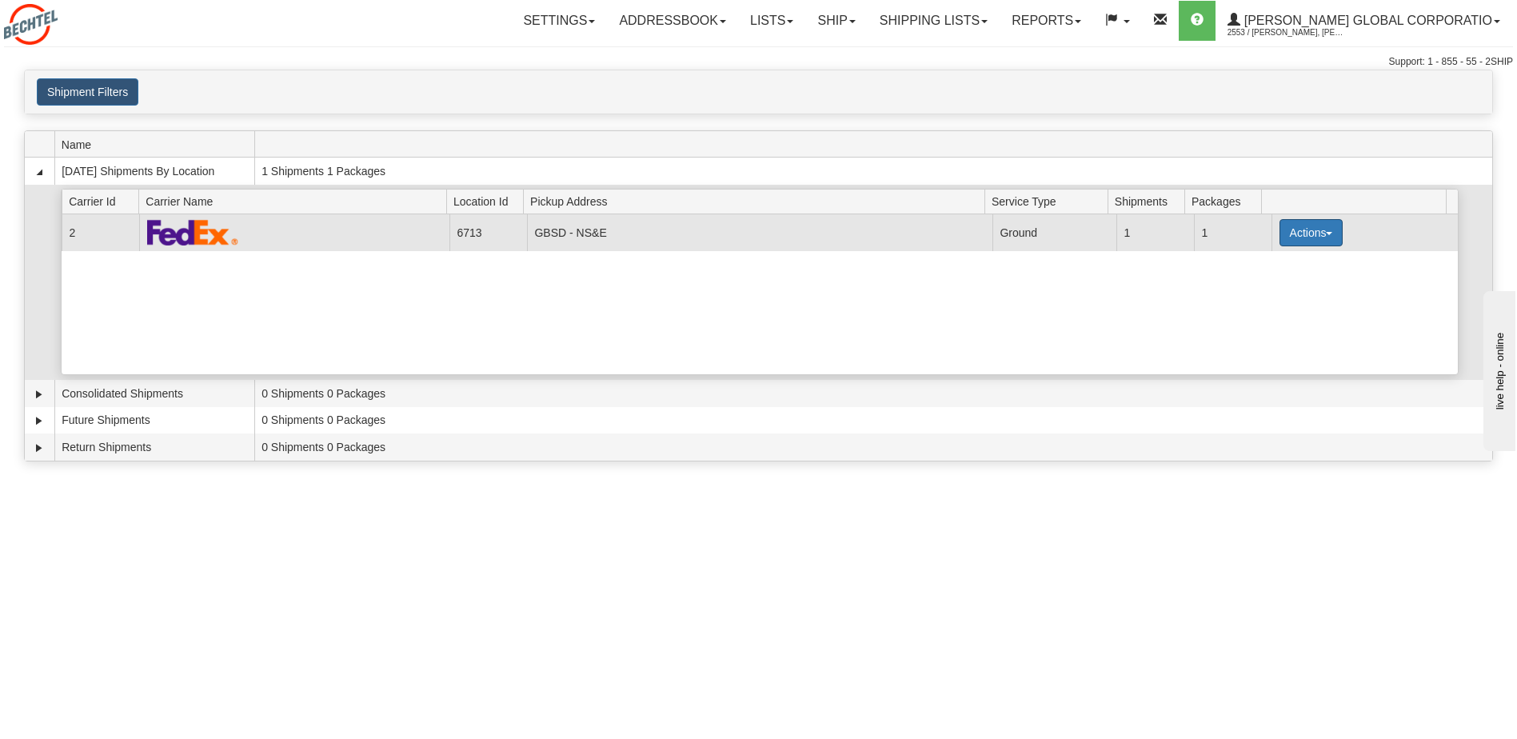
click at [1298, 230] on button "Actions" at bounding box center [1311, 232] width 64 height 27
click at [1268, 308] on span "Pickup" at bounding box center [1251, 303] width 42 height 11
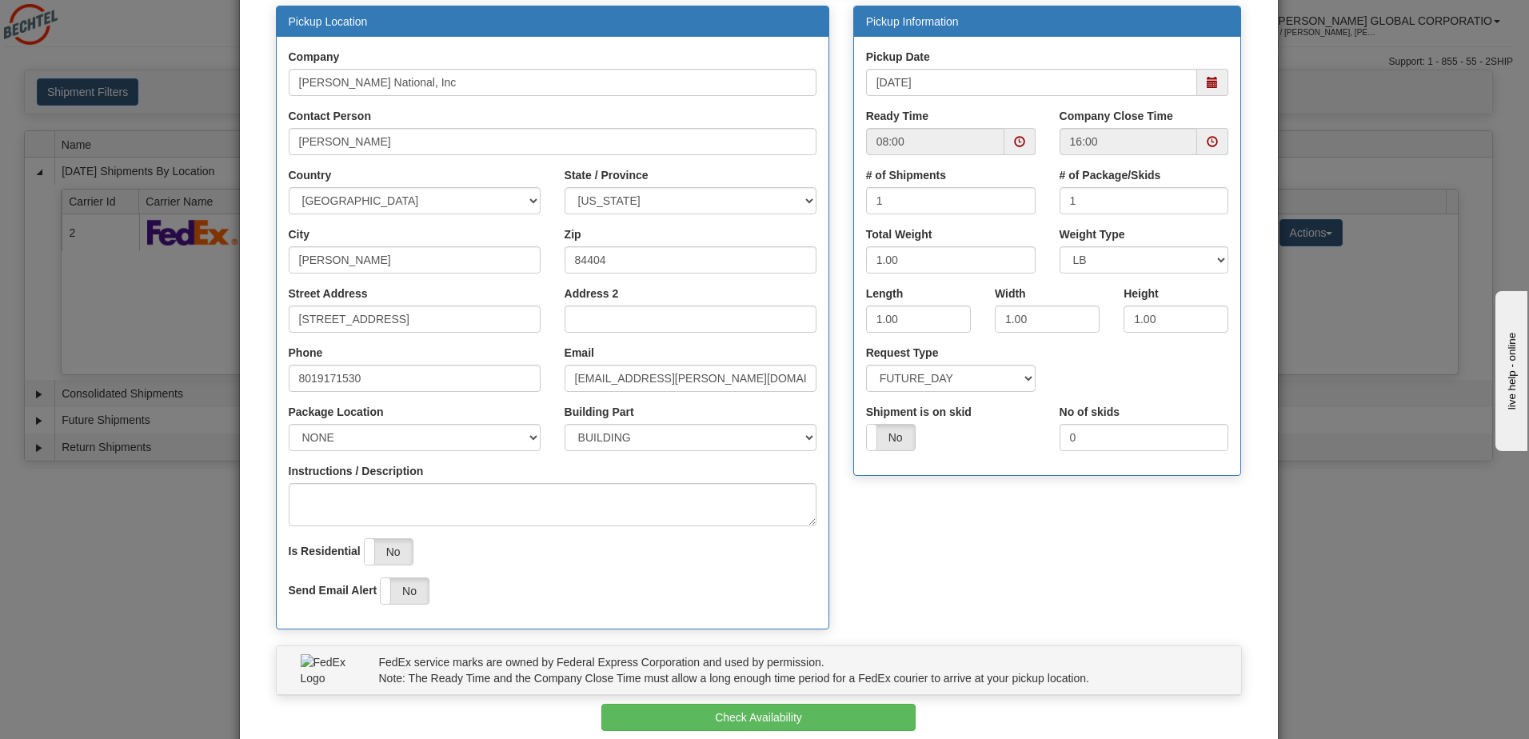
scroll to position [240, 0]
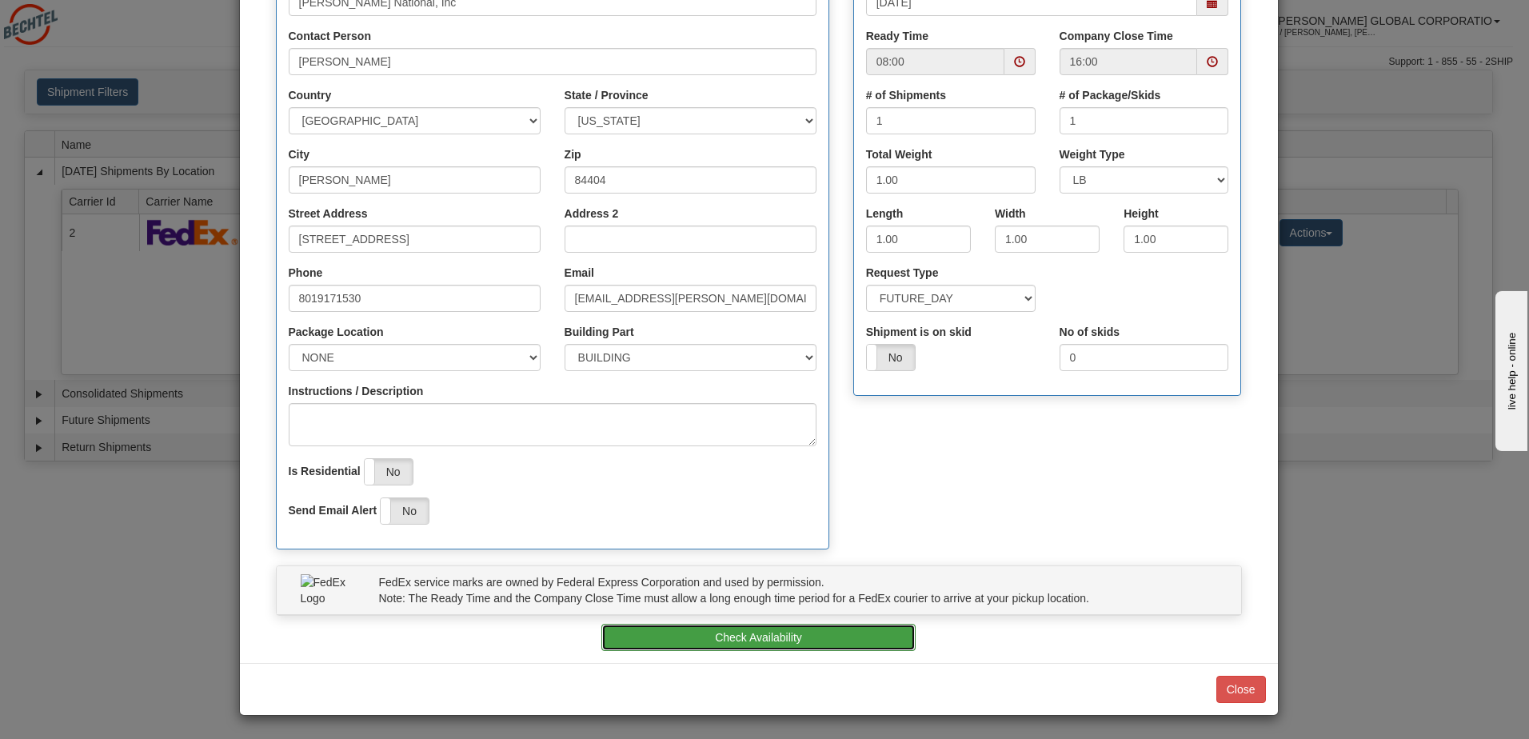
click at [784, 642] on button "Check Availability" at bounding box center [758, 637] width 314 height 27
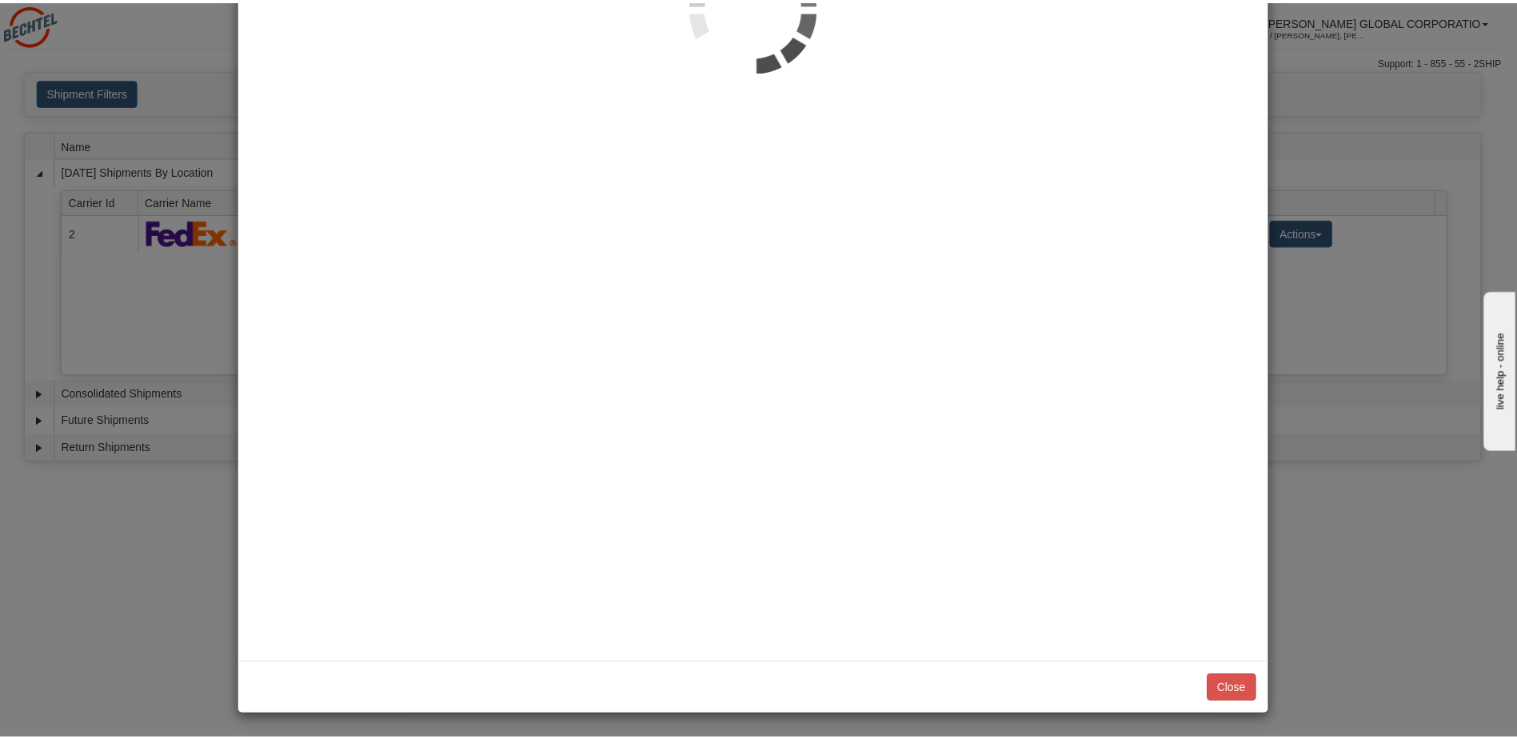
scroll to position [0, 0]
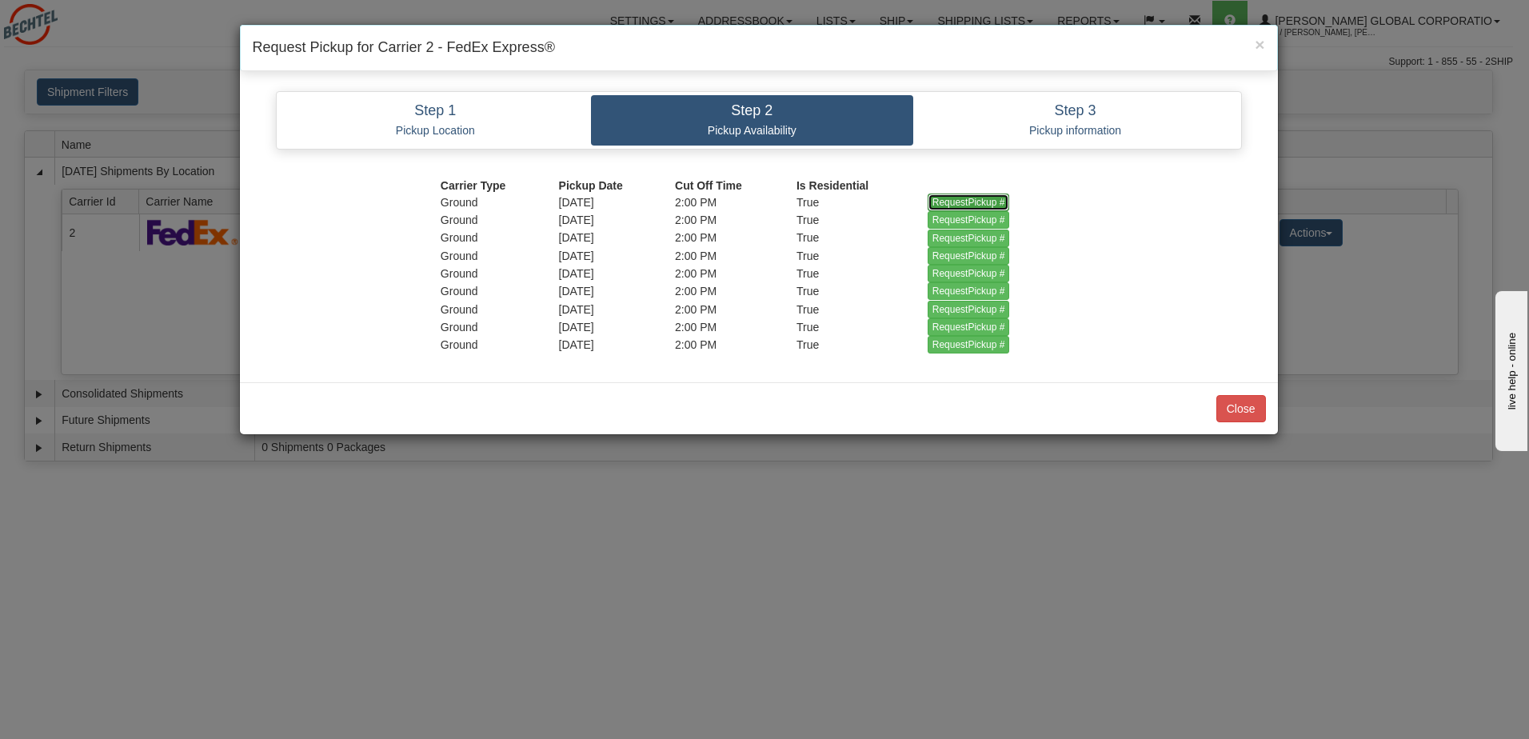
click at [945, 199] on input "RequestPickup #" at bounding box center [968, 202] width 82 height 18
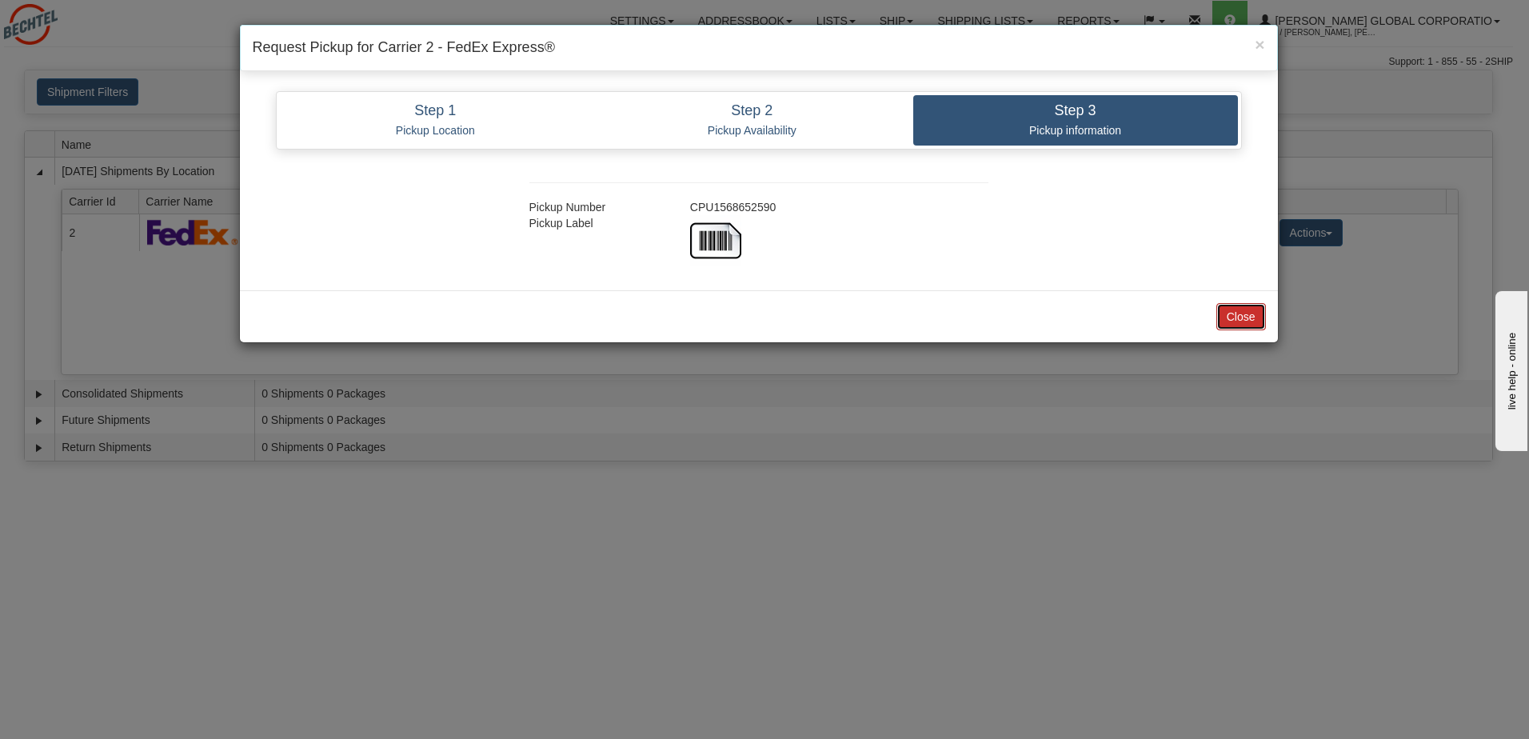
click at [1238, 315] on button "Close" at bounding box center [1241, 316] width 50 height 27
